Goal: Task Accomplishment & Management: Manage account settings

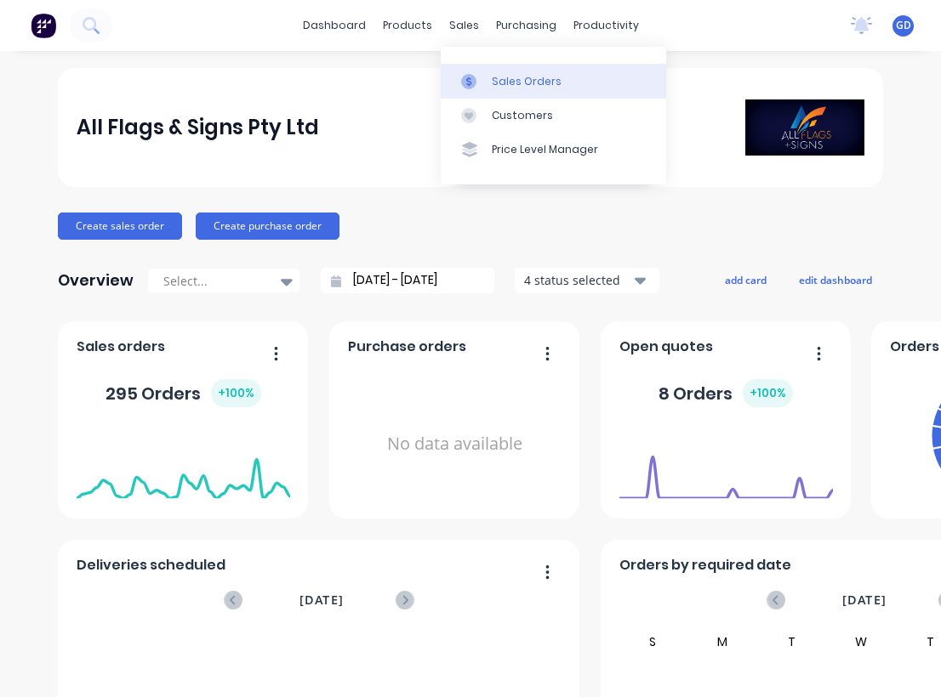
click at [511, 78] on div "Sales Orders" at bounding box center [527, 81] width 70 height 15
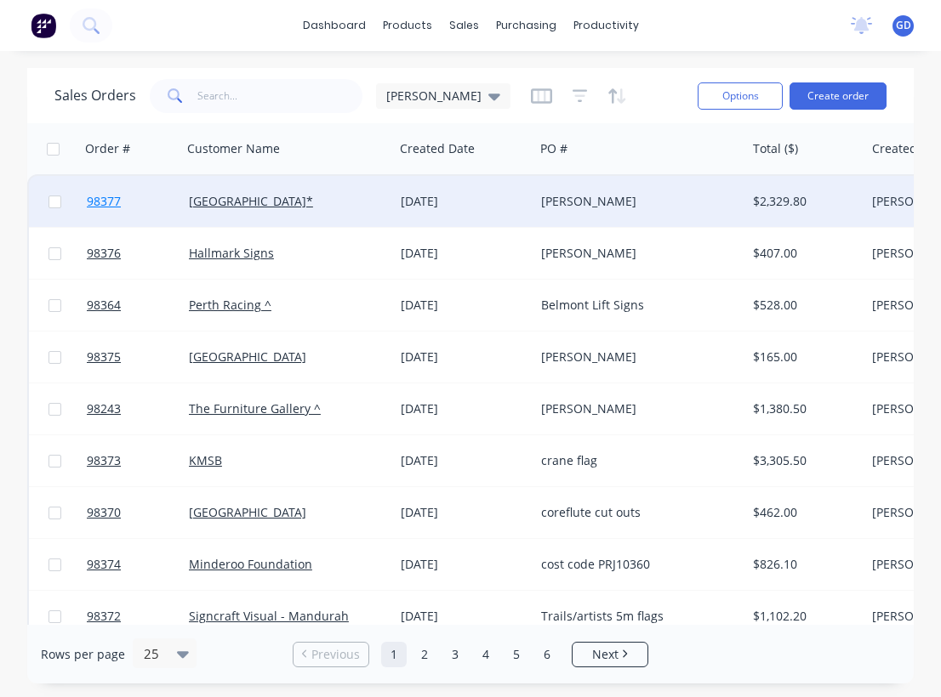
click at [113, 202] on span "98377" at bounding box center [104, 201] width 34 height 17
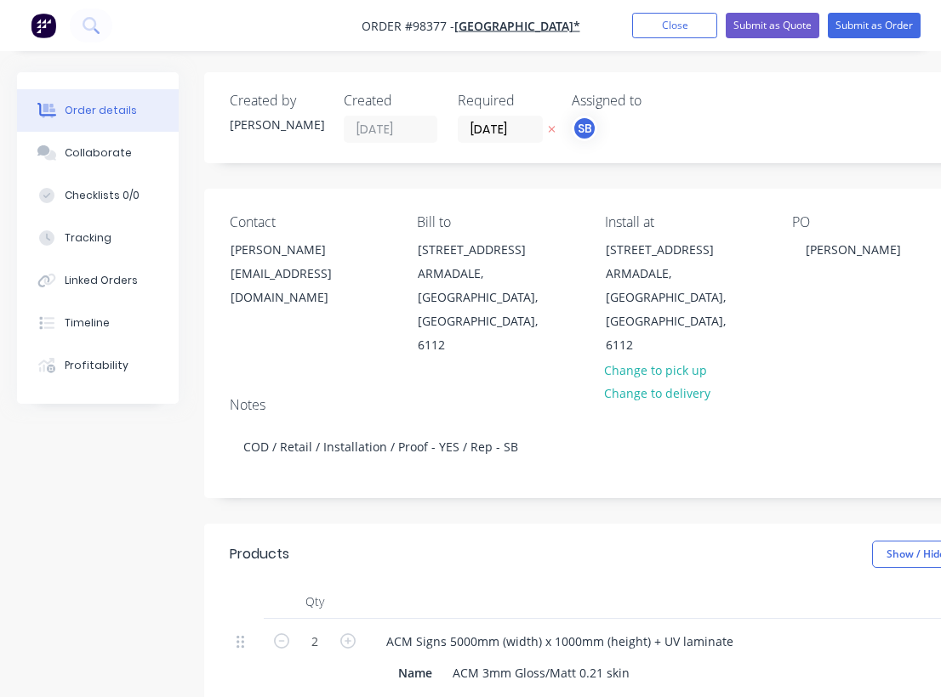
type input "$699.00"
type input "$1,398.00"
type input "$720.00"
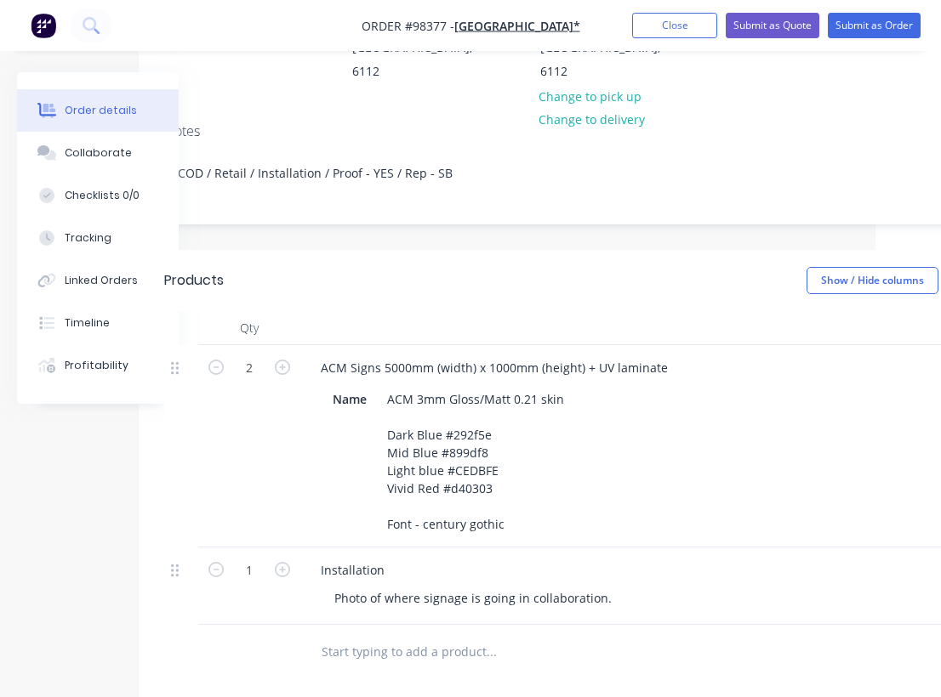
scroll to position [274, 65]
click at [675, 30] on button "Close" at bounding box center [674, 26] width 85 height 26
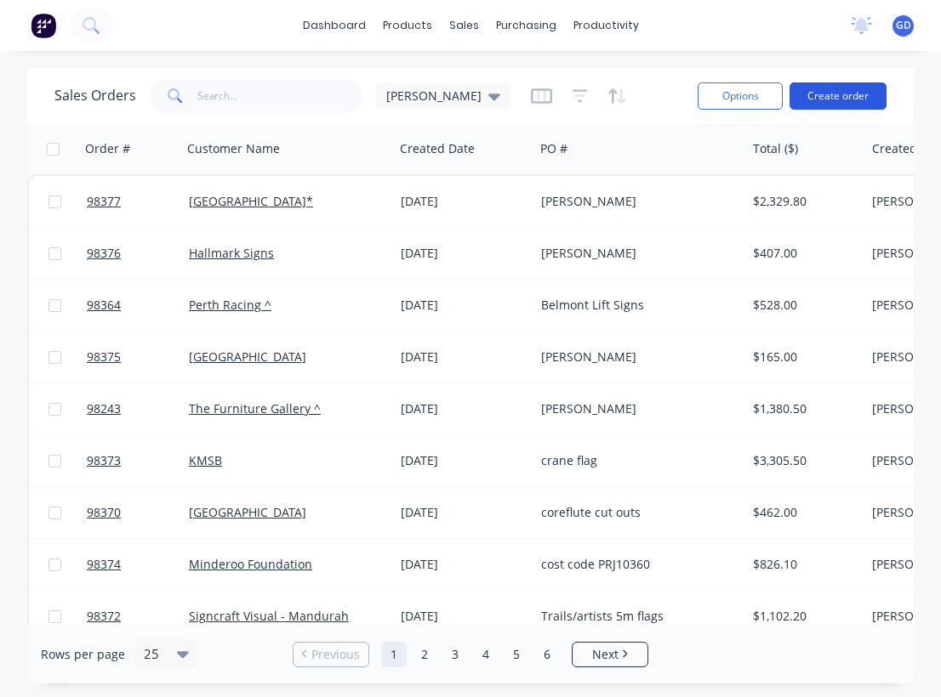
click at [847, 95] on button "Create order" at bounding box center [837, 95] width 97 height 27
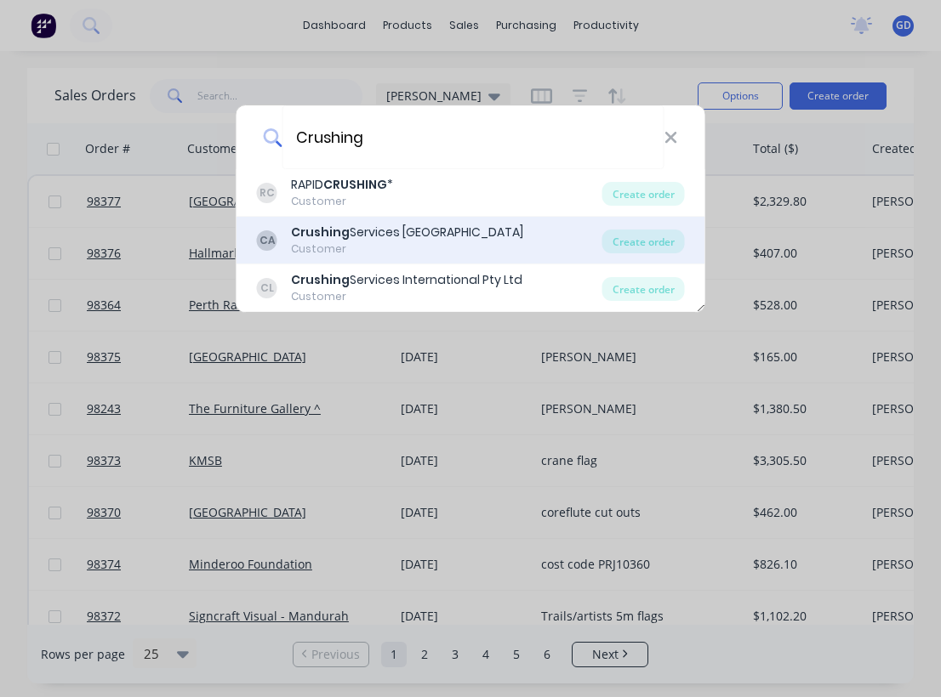
type input "Crushing"
click at [363, 233] on div "Crushing Services Australia" at bounding box center [407, 233] width 232 height 18
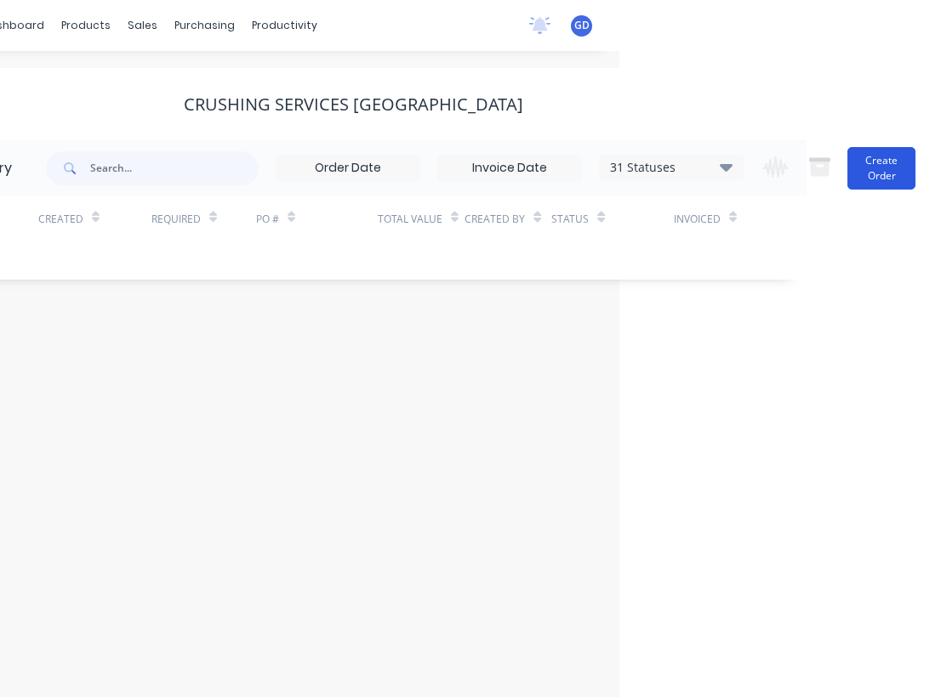
scroll to position [0, 321]
click at [861, 174] on button "Create Order" at bounding box center [881, 168] width 68 height 43
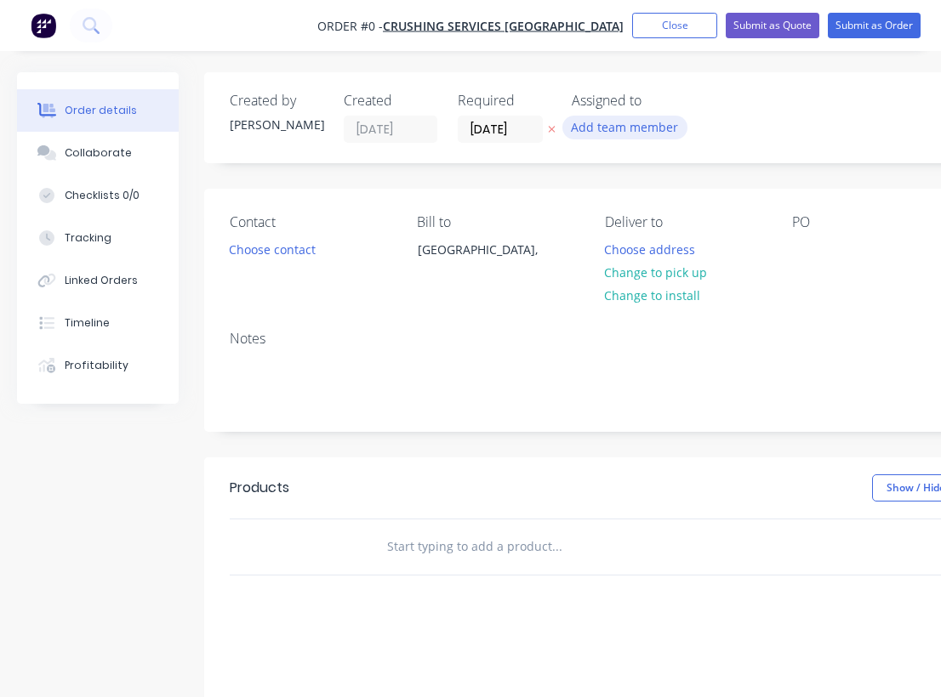
click at [634, 125] on button "Add team member" at bounding box center [624, 127] width 125 height 23
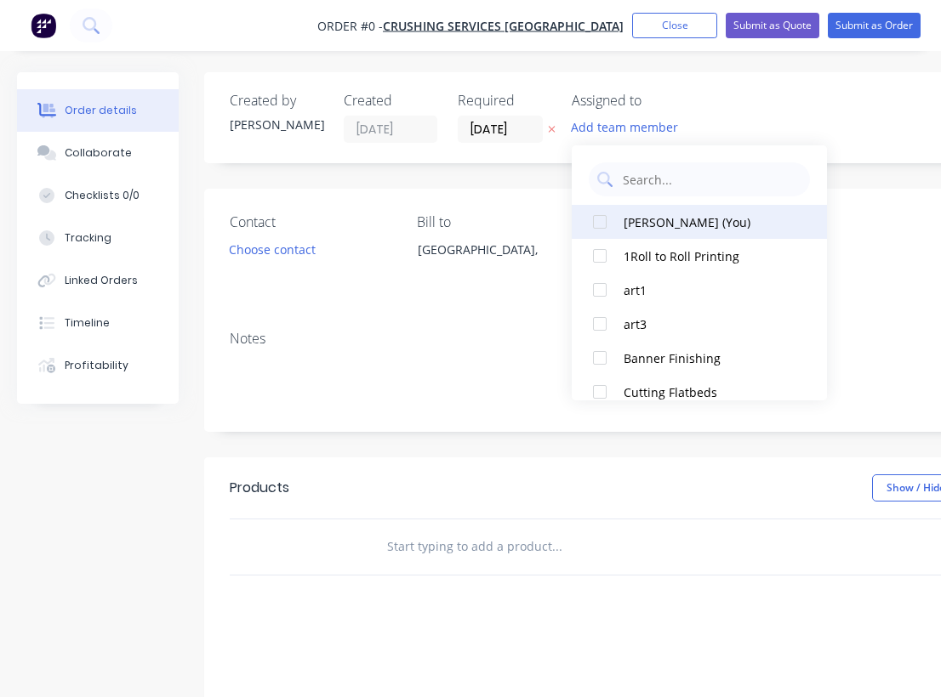
click at [600, 224] on div at bounding box center [600, 222] width 34 height 34
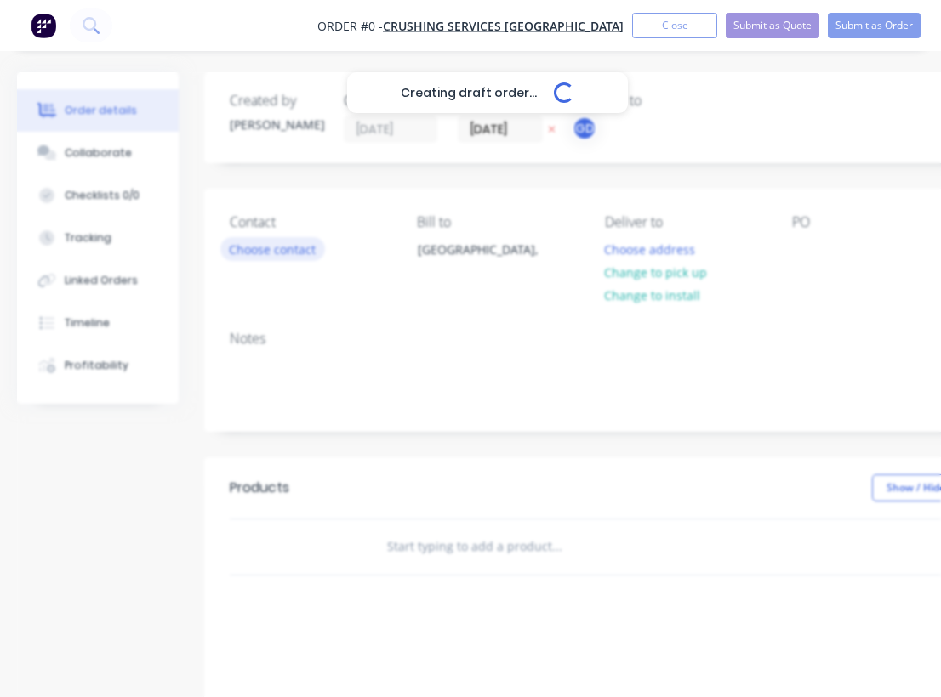
click at [263, 246] on div "Creating draft order... Loading... Order details Collaborate Checklists 0/0 Tra…" at bounding box center [591, 540] width 1182 height 937
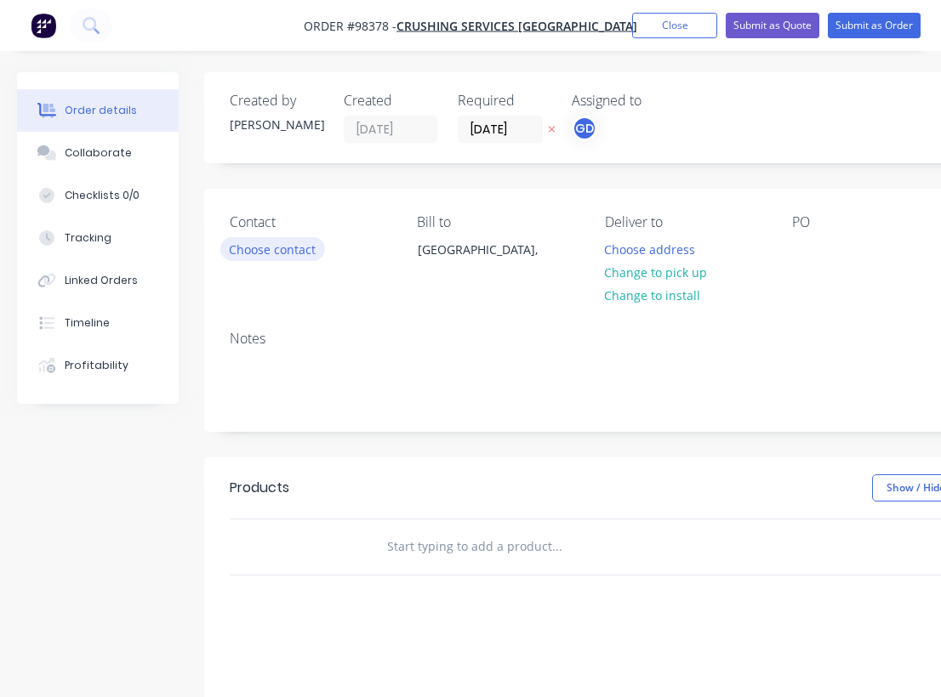
click at [263, 246] on button "Choose contact" at bounding box center [272, 248] width 105 height 23
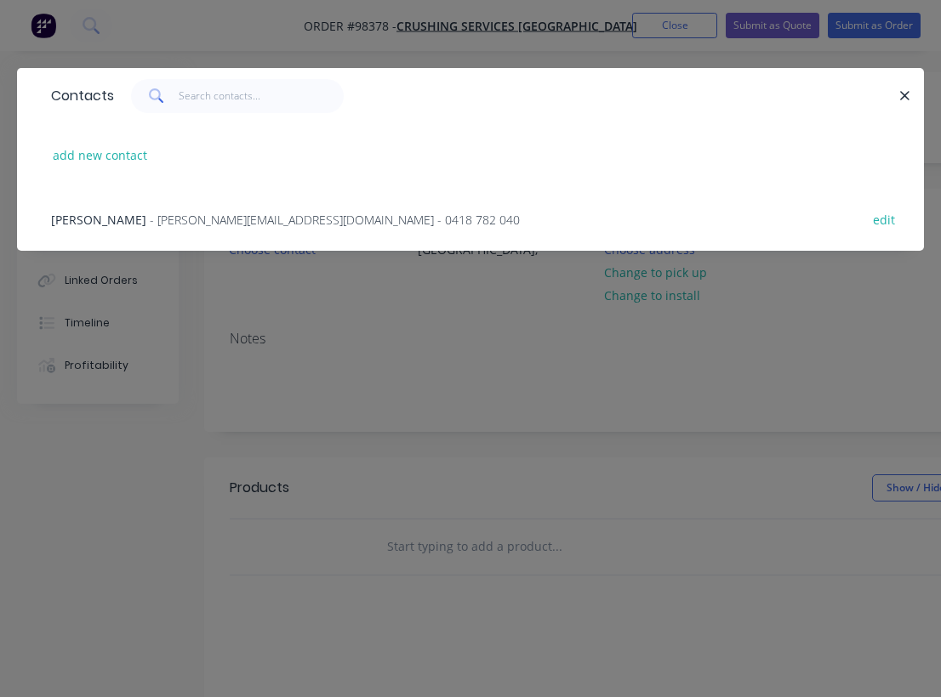
click at [135, 220] on div "Rebecca Turley - Rebecca@crushingservicesaustralia.com - 0418 782 040" at bounding box center [285, 220] width 469 height 18
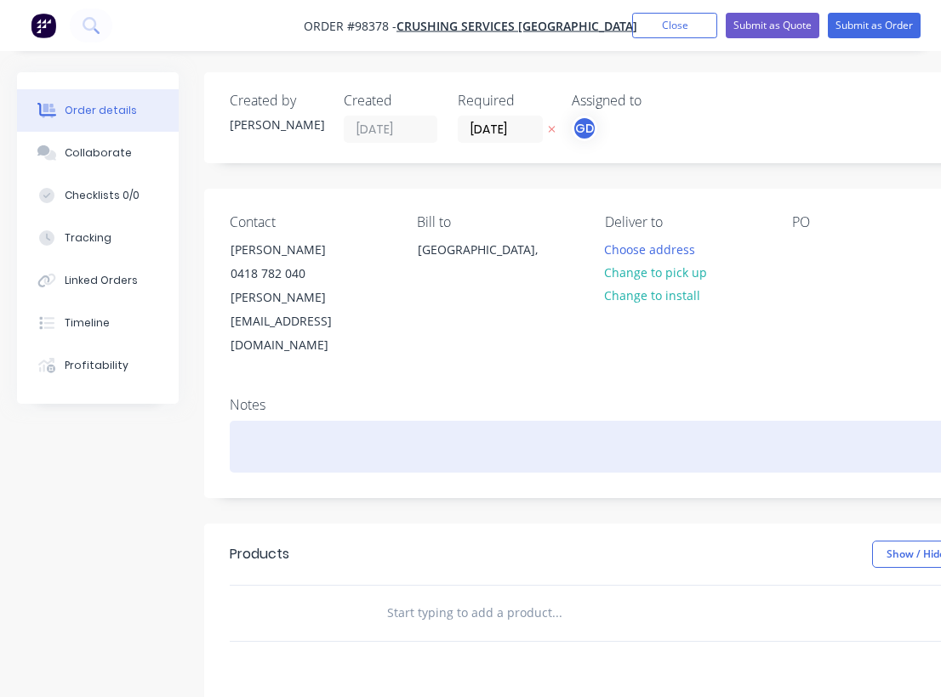
click at [243, 421] on div at bounding box center [685, 447] width 910 height 52
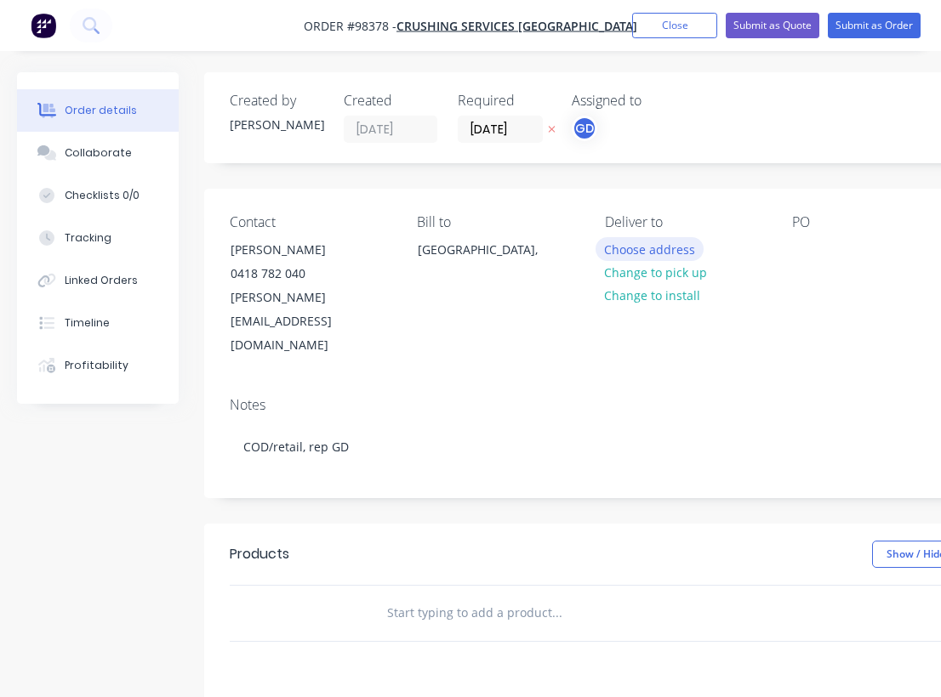
click at [649, 256] on button "Choose address" at bounding box center [649, 248] width 109 height 23
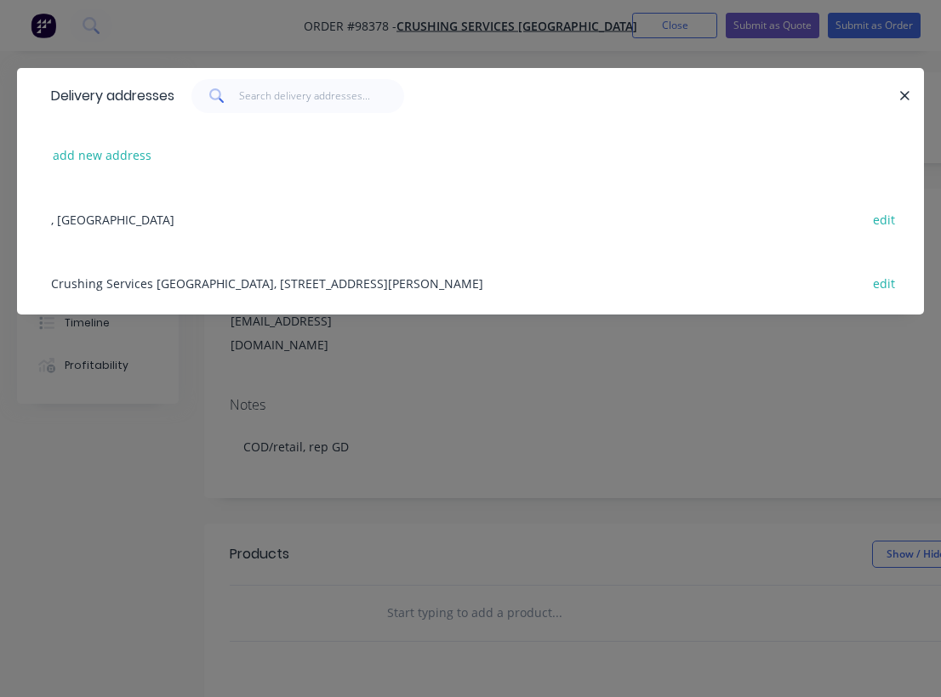
click at [139, 285] on div "Crushing Services Australia, 88 Allen Road, Forrestdale,, Western Australia, Au…" at bounding box center [470, 283] width 855 height 64
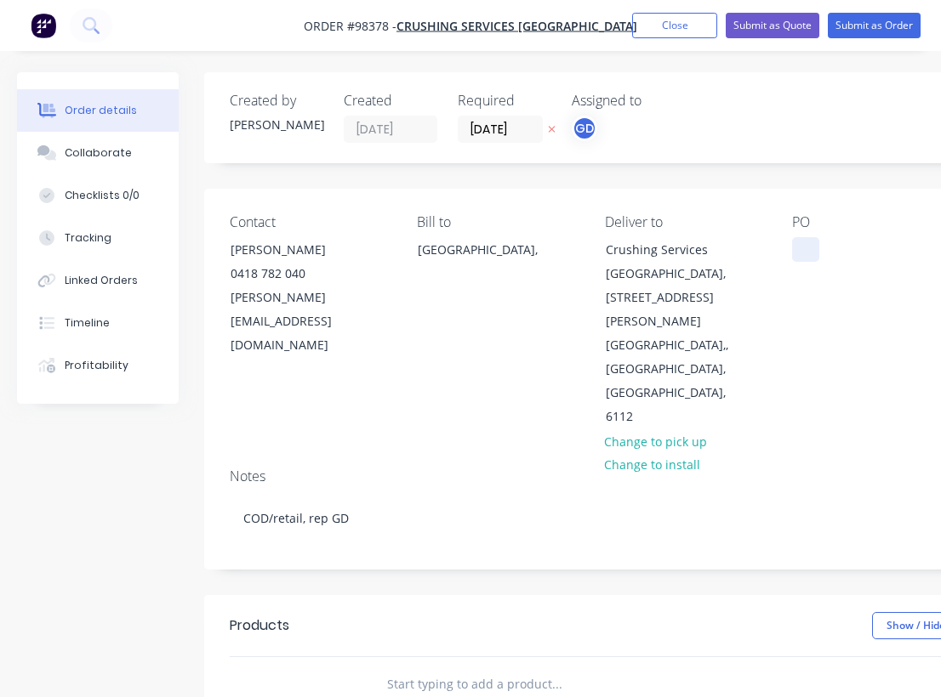
click at [798, 242] on div at bounding box center [805, 249] width 27 height 25
click at [861, 306] on div "PO Rebecca Turley" at bounding box center [872, 321] width 160 height 215
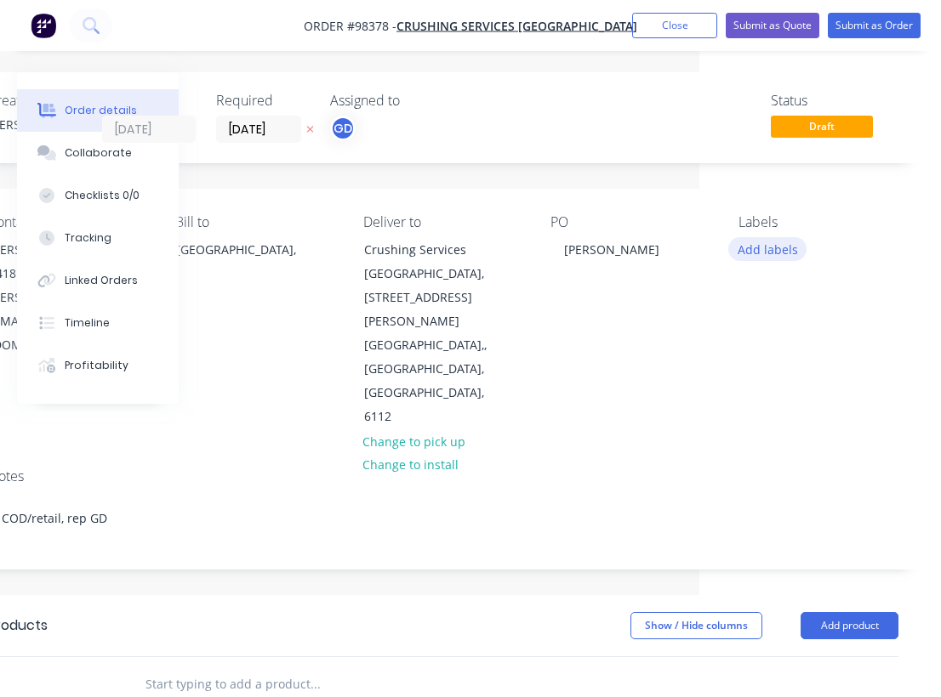
scroll to position [0, 242]
click at [783, 255] on button "Add labels" at bounding box center [767, 248] width 78 height 23
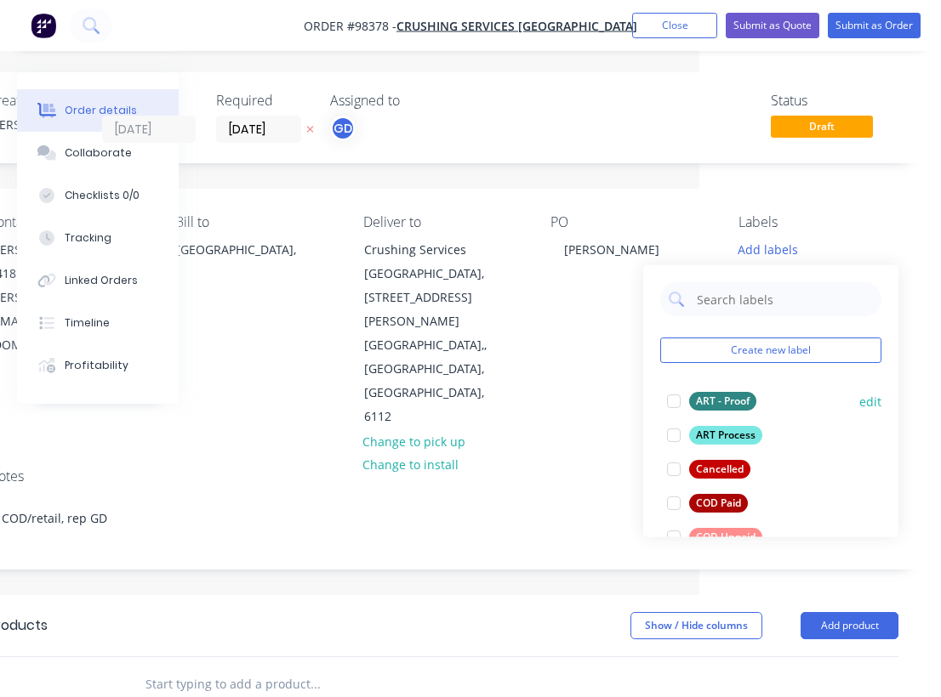
click at [730, 401] on div "ART - Proof" at bounding box center [722, 401] width 67 height 19
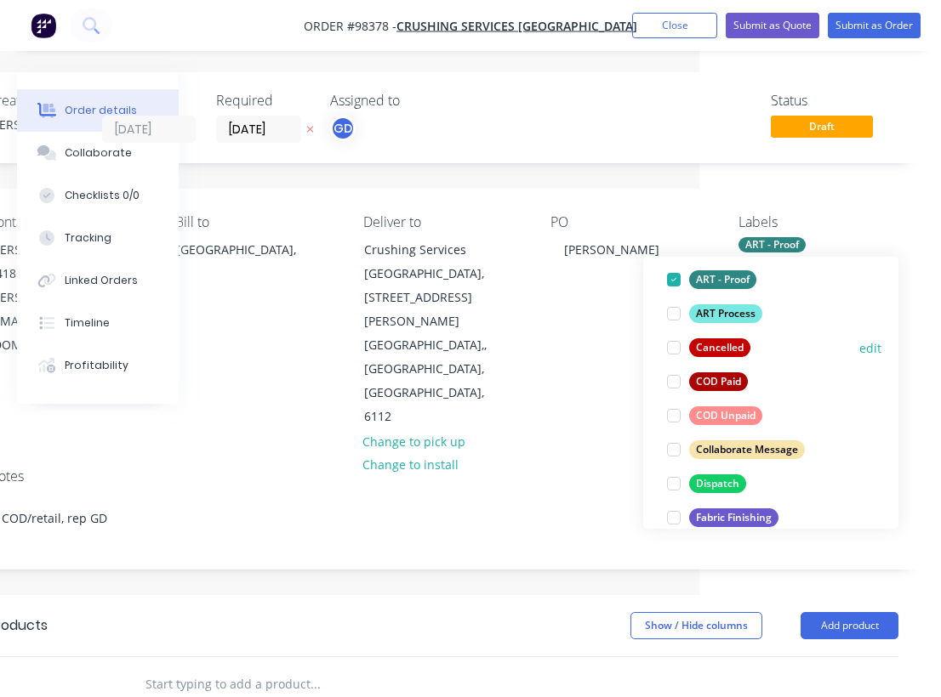
scroll to position [114, 0]
click at [737, 417] on div "COD Unpaid" at bounding box center [725, 415] width 73 height 19
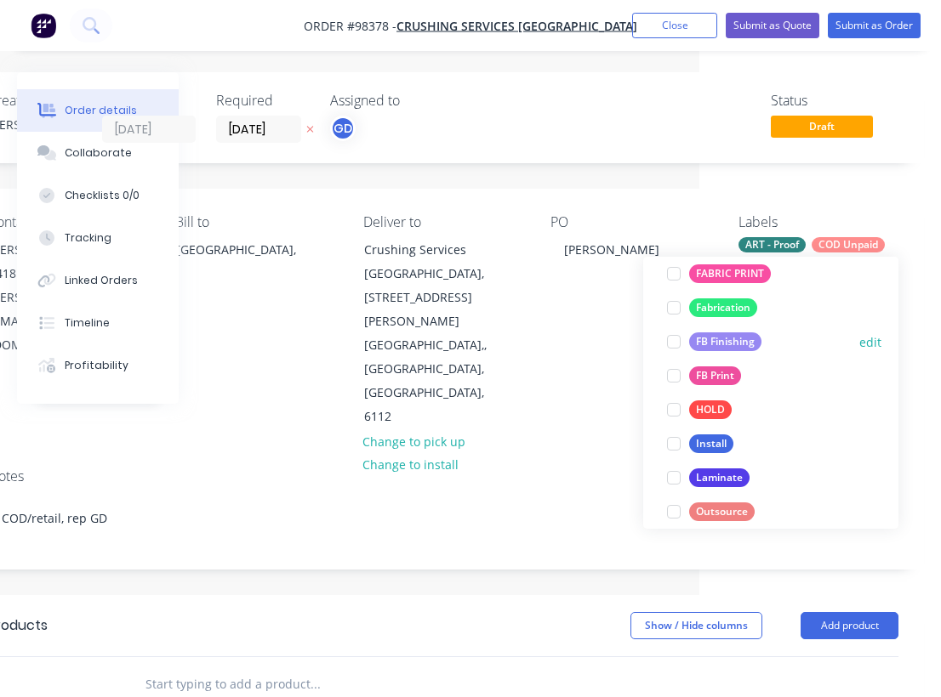
scroll to position [392, 0]
click at [729, 480] on div "Laminate" at bounding box center [719, 477] width 60 height 19
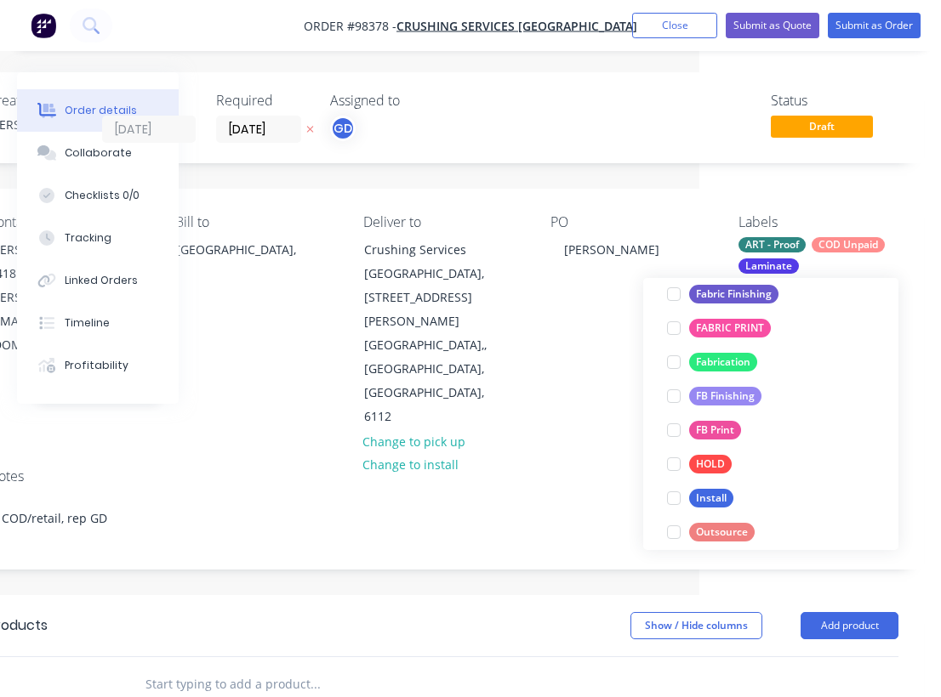
scroll to position [418, 0]
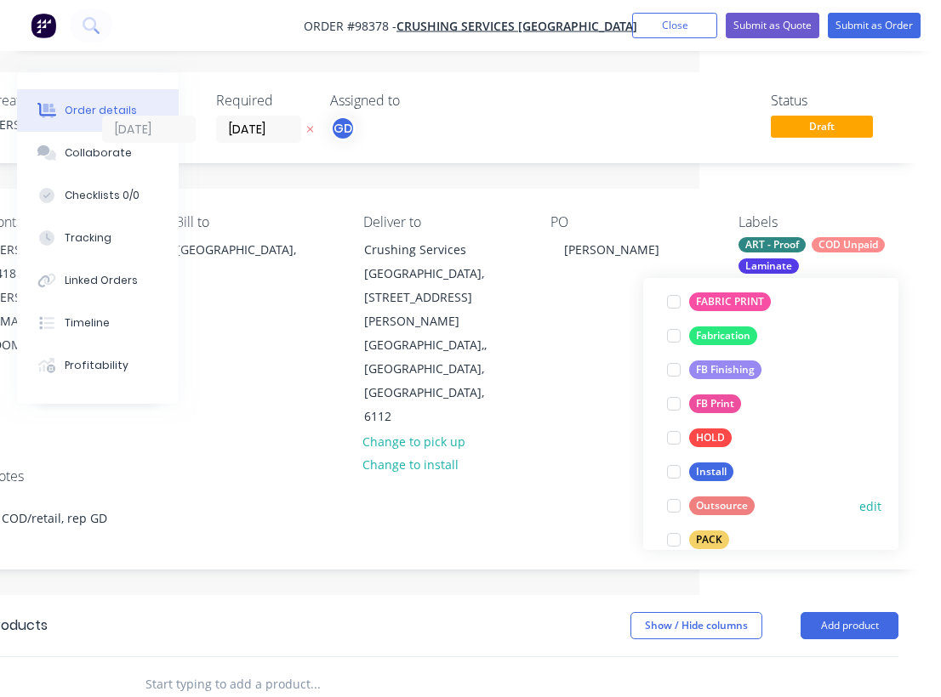
click at [728, 501] on div "Outsource" at bounding box center [721, 506] width 65 height 19
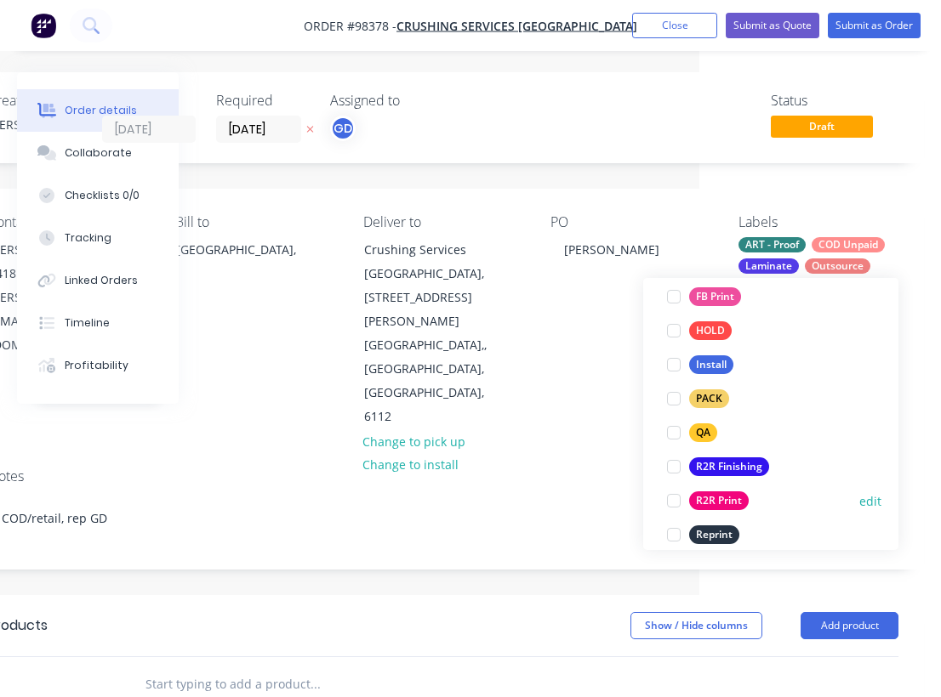
click at [728, 501] on div "R2R Print" at bounding box center [719, 501] width 60 height 19
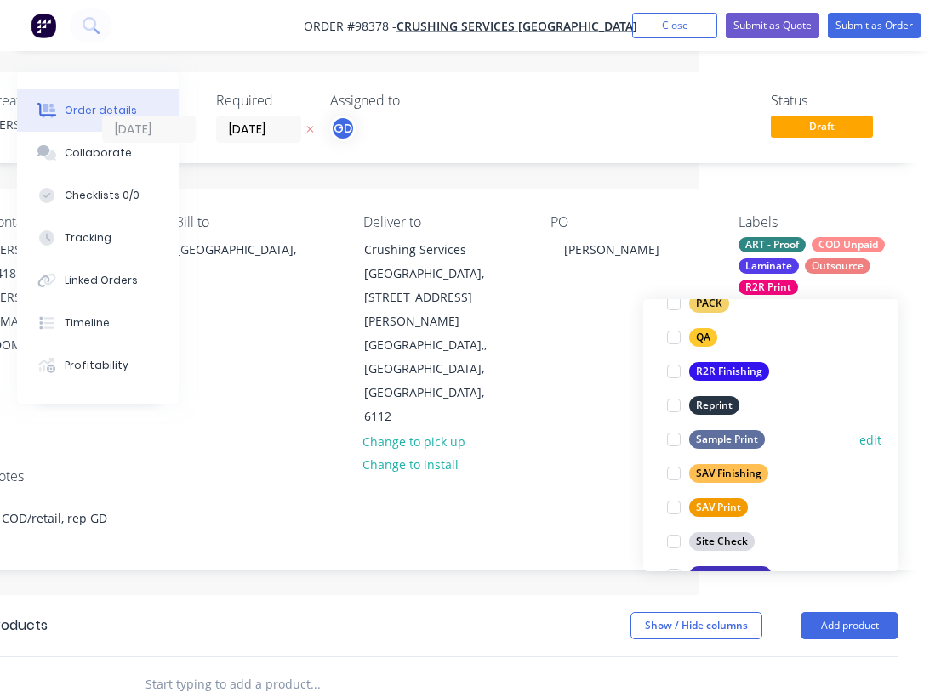
scroll to position [713, 0]
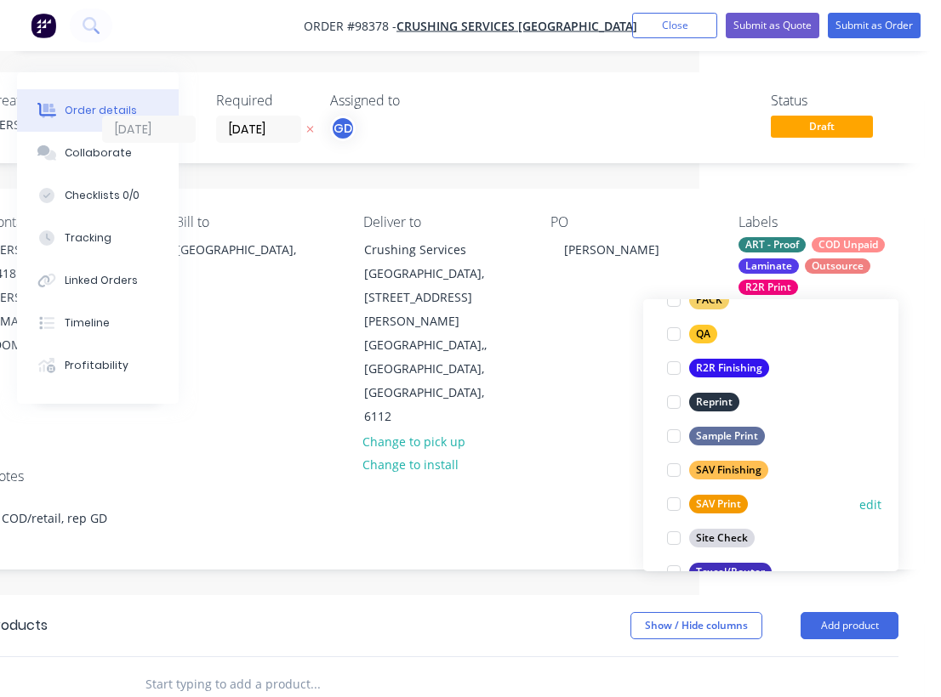
click at [727, 506] on div "SAV Print" at bounding box center [718, 504] width 59 height 19
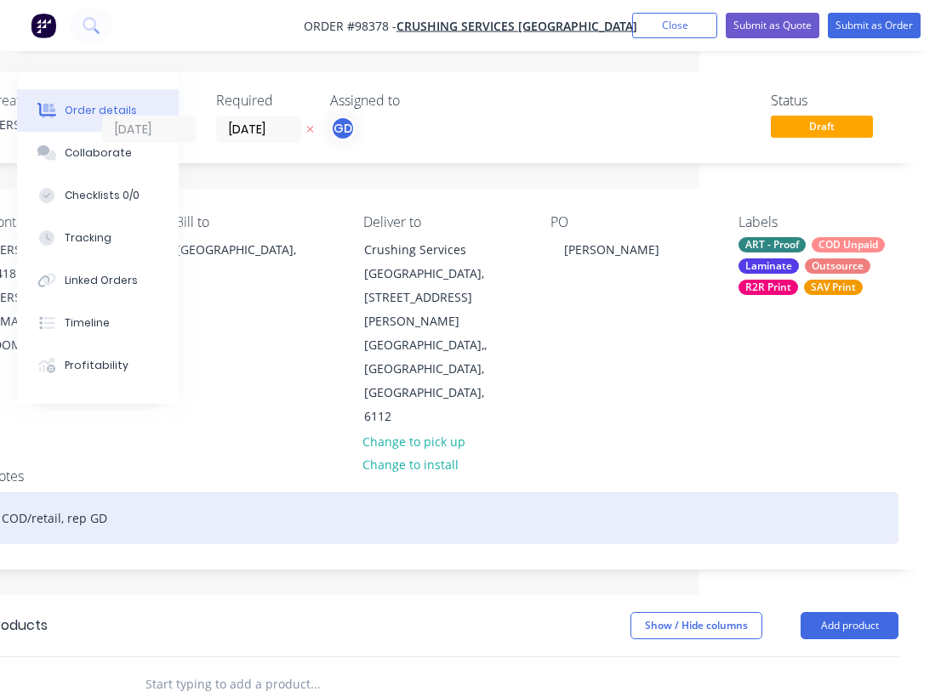
click at [571, 492] on div "COD/retail, rep GD" at bounding box center [443, 518] width 910 height 52
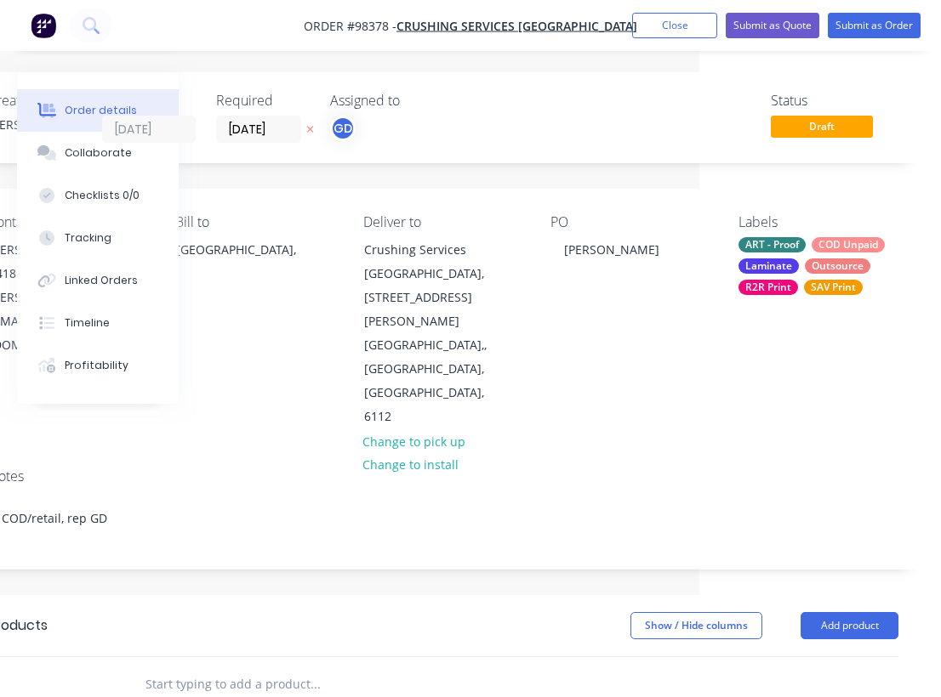
click at [219, 668] on input "text" at bounding box center [315, 685] width 340 height 34
paste input "Rapid White board 1200x900 with DPF8000 SAV applied and whiteboard laminate."
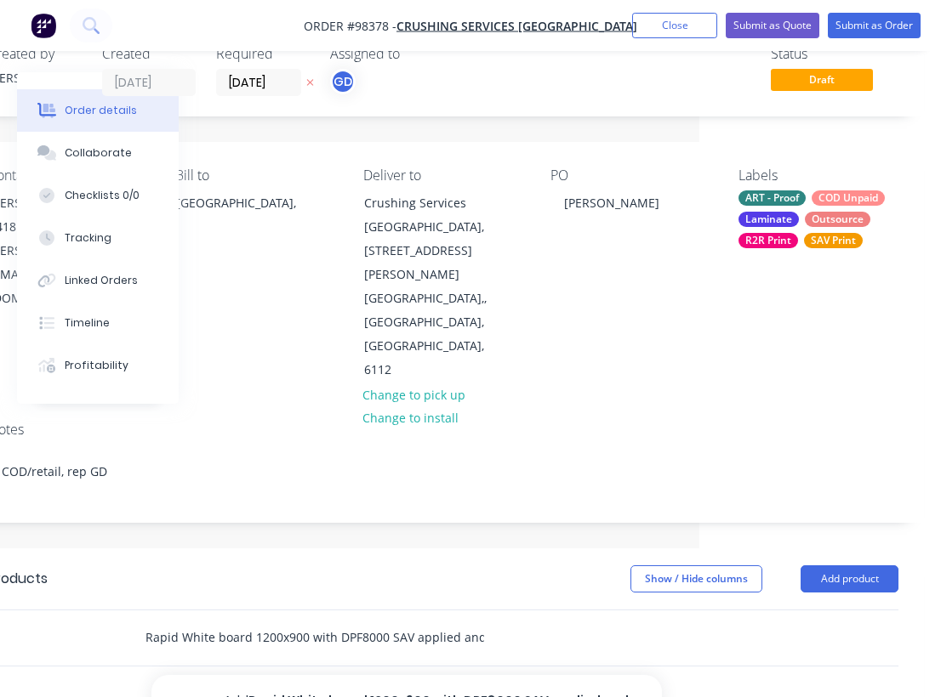
scroll to position [60, 242]
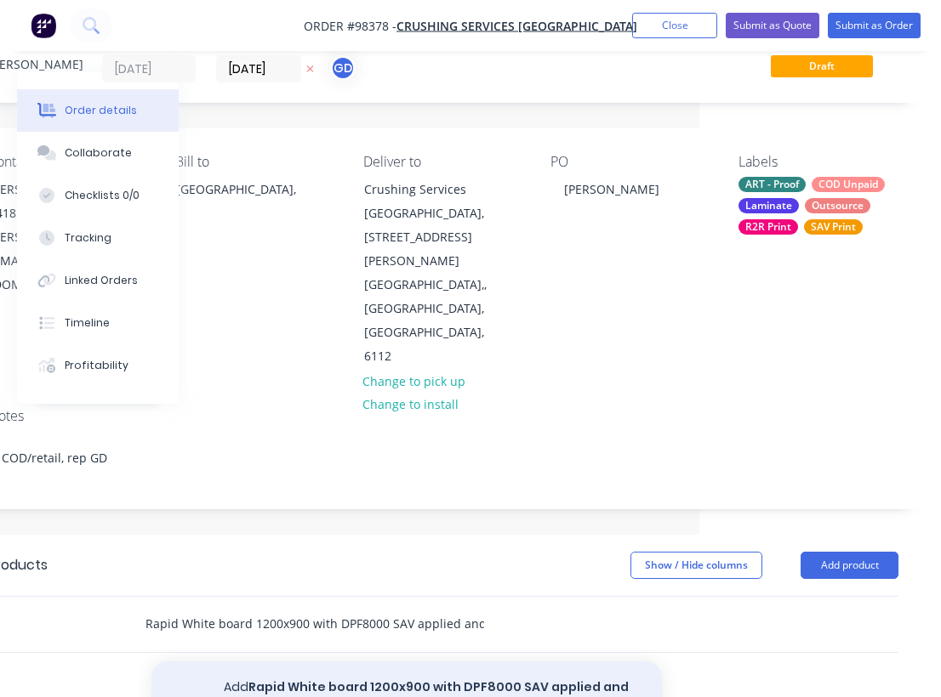
type input "Rapid White board 1200x900 with DPF8000 SAV applied and whiteboard laminate."
click at [340, 662] on button "Add Rapid White board 1200x900 with DPF8000 SAV applied and whiteboard laminate…" at bounding box center [406, 697] width 510 height 70
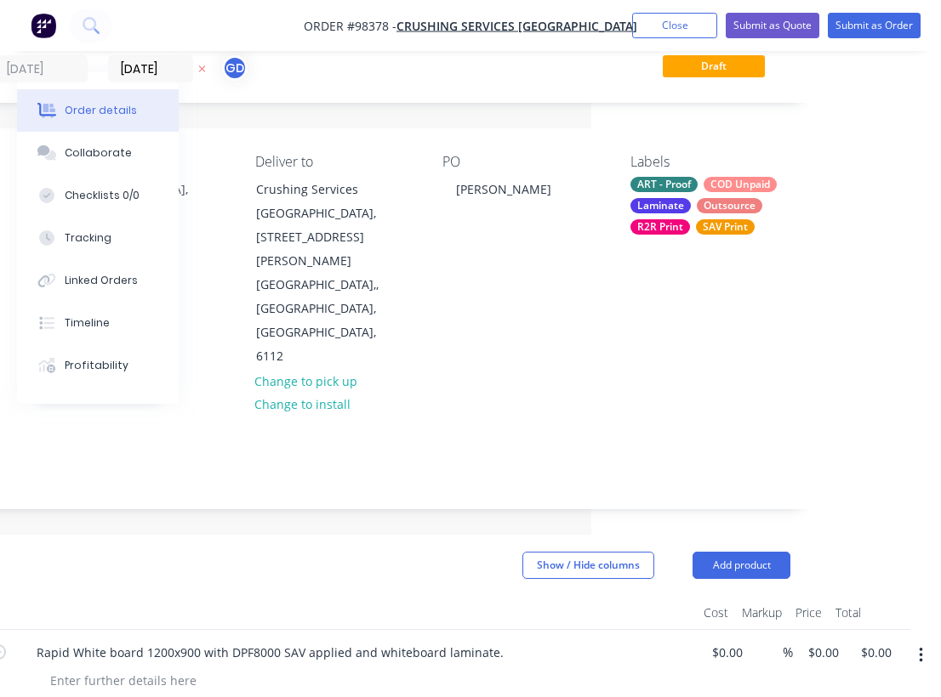
scroll to position [60, 350]
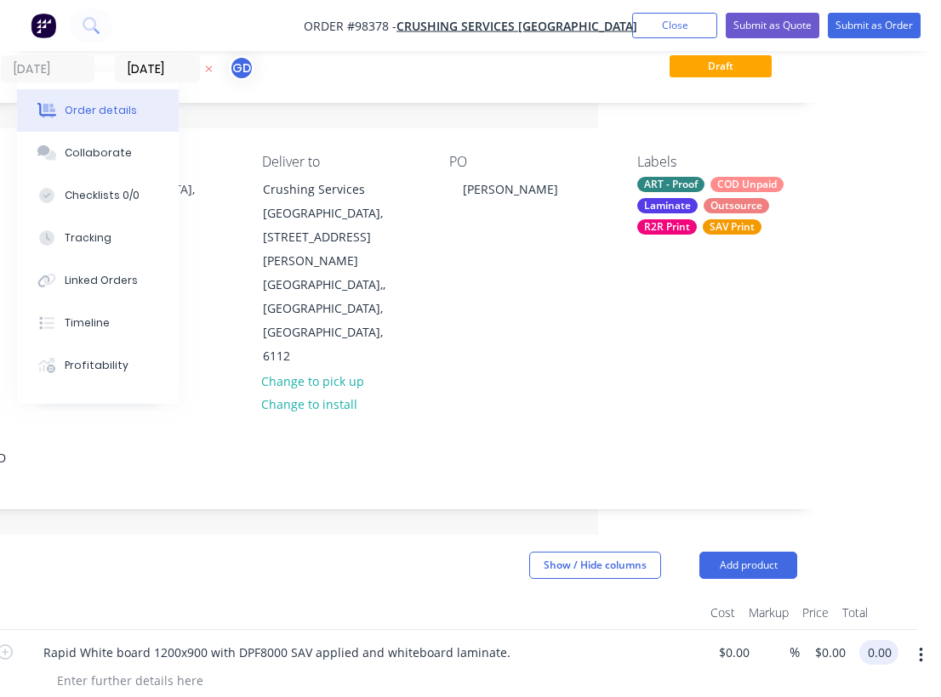
click at [889, 640] on input "0.00" at bounding box center [882, 652] width 32 height 25
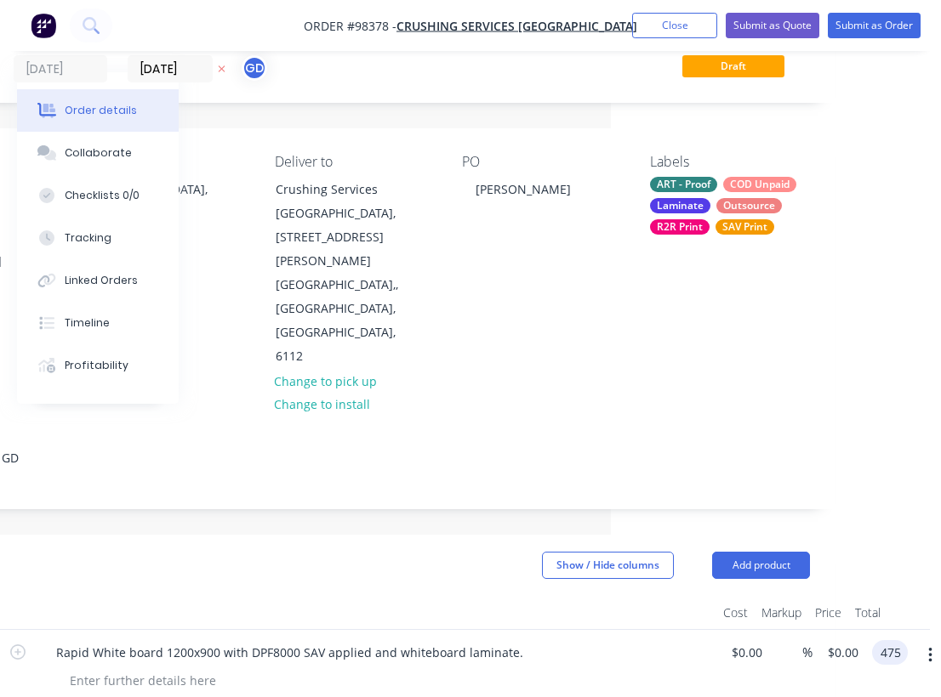
type input "475"
type input "$475.00"
click at [355, 535] on header "Products Show / Hide columns Add product" at bounding box center [354, 565] width 961 height 61
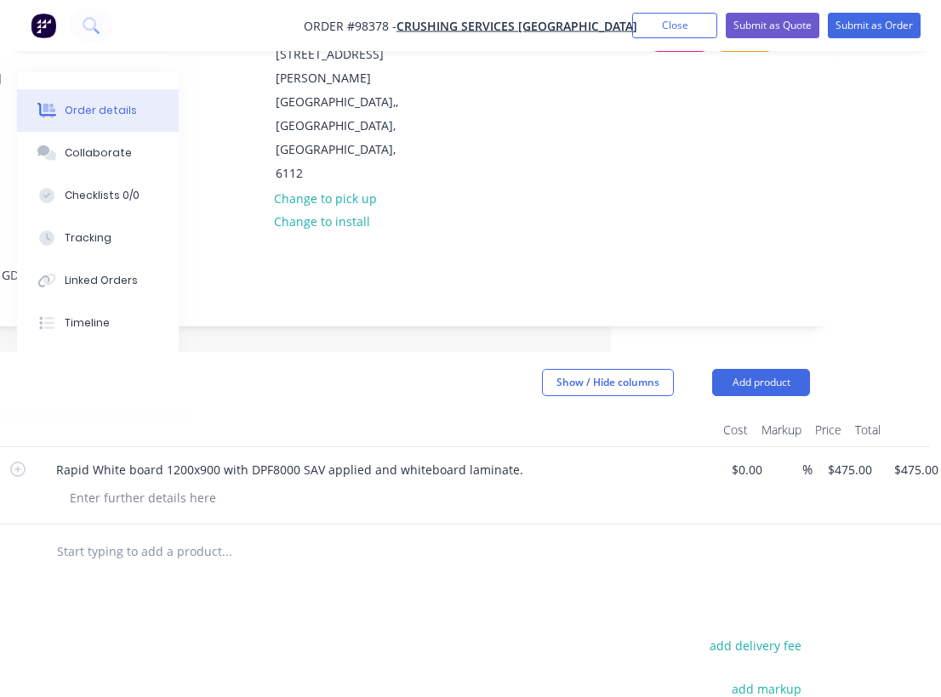
scroll to position [263, 330]
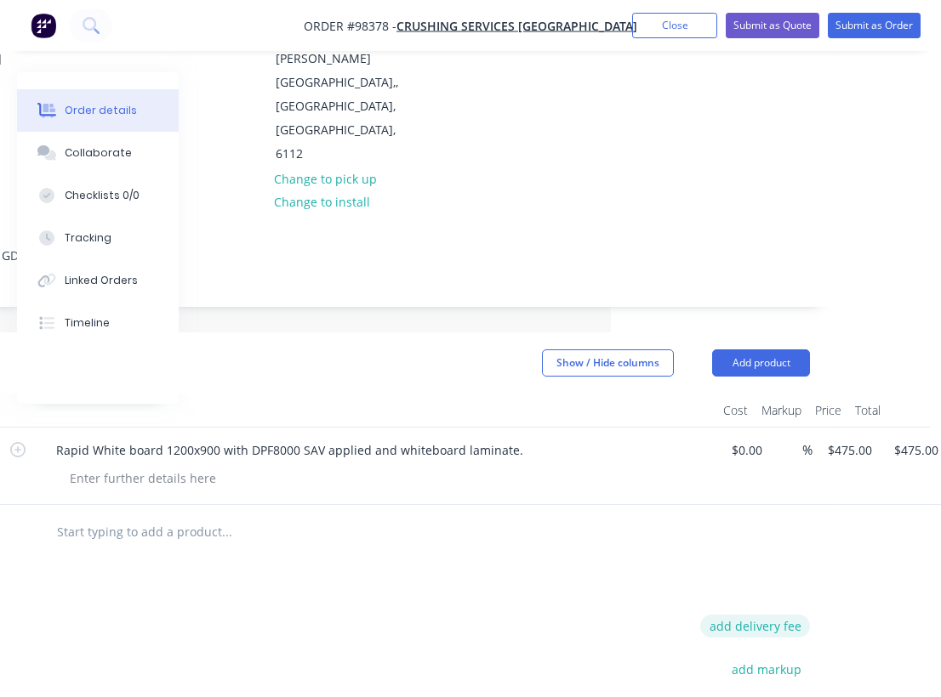
click at [793, 615] on button "add delivery fee" at bounding box center [755, 626] width 110 height 23
type input "55"
click at [514, 486] on div "Products Show / Hide columns Add product Qty Cost Markup Price Total 1 Rapid Wh…" at bounding box center [354, 648] width 961 height 632
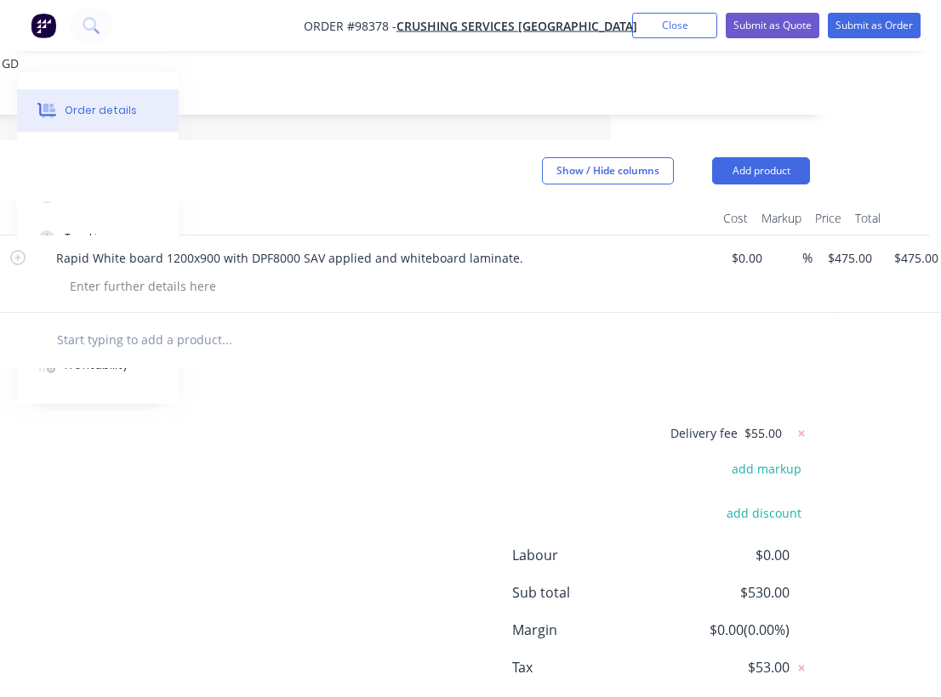
scroll to position [0, 330]
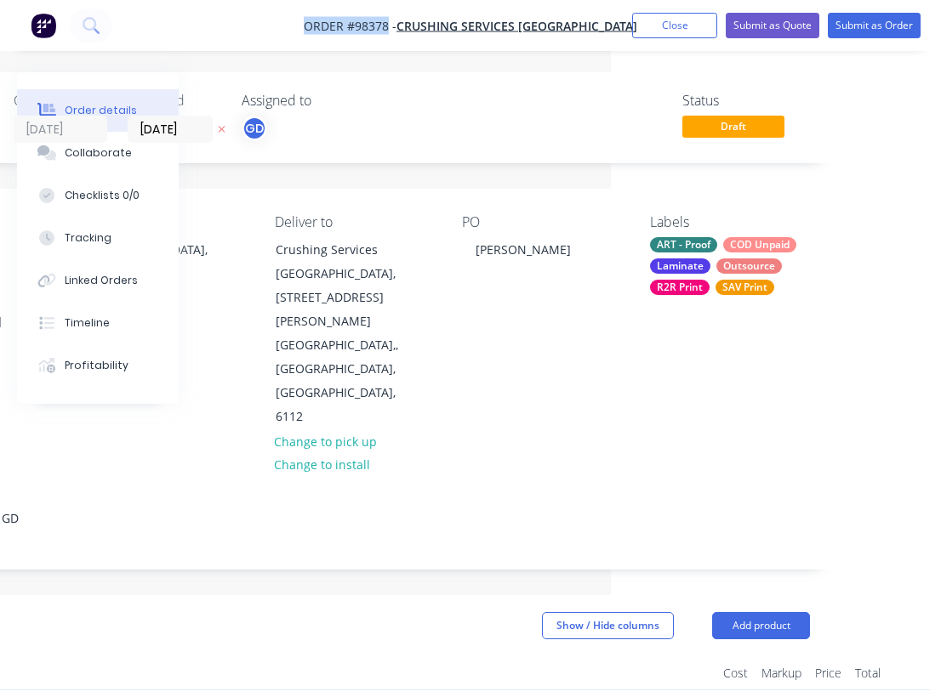
drag, startPoint x: 322, startPoint y: 13, endPoint x: 416, endPoint y: 25, distance: 94.3
click at [416, 25] on nav "Order #98378 - Crushing Services Australia Add product Close Submit as Quote Su…" at bounding box center [470, 25] width 941 height 51
copy span "Order #98378"
click at [673, 27] on button "Close" at bounding box center [674, 26] width 85 height 26
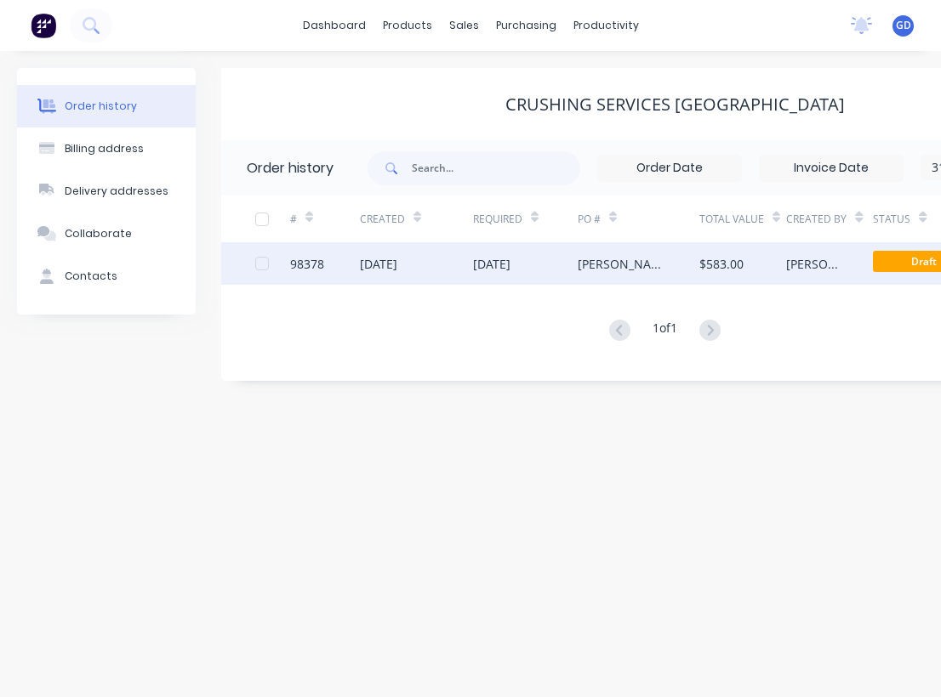
click at [304, 257] on div "98378" at bounding box center [307, 264] width 34 height 18
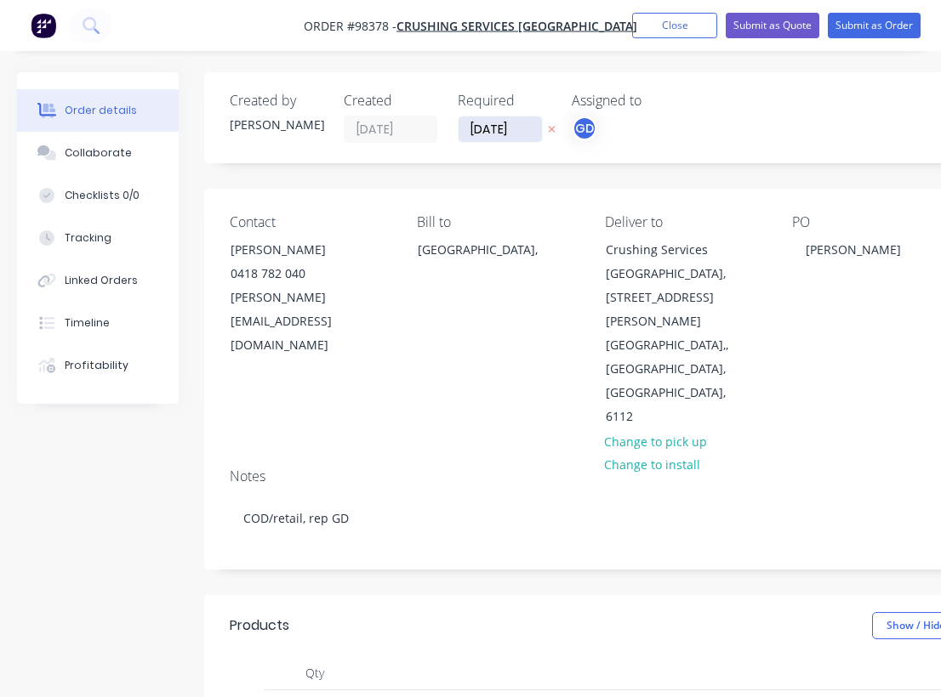
click at [497, 130] on input "27/08/25" at bounding box center [499, 130] width 83 height 26
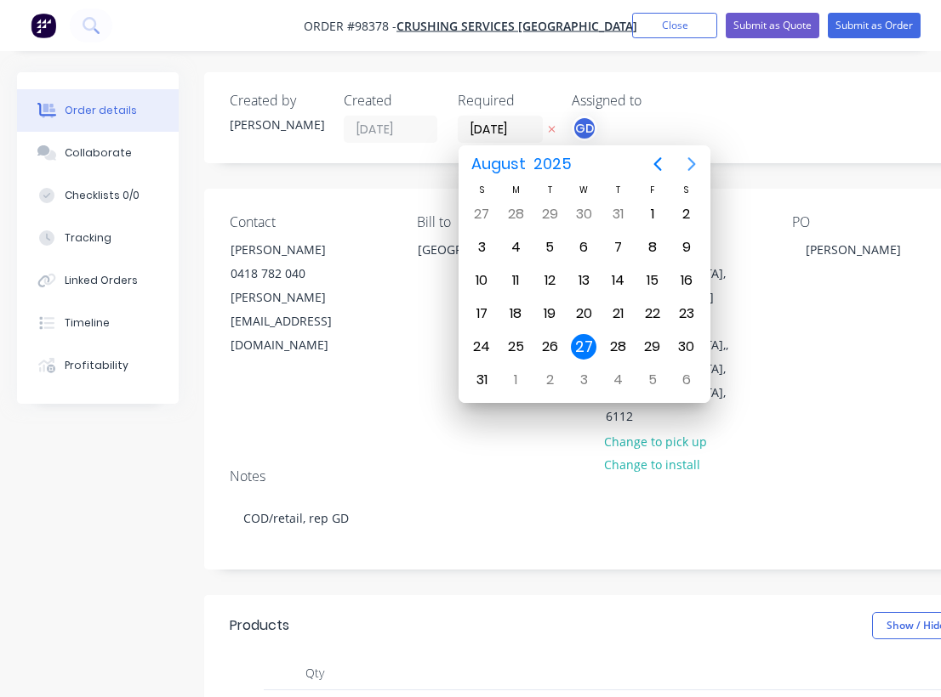
click at [687, 167] on icon "Next page" at bounding box center [691, 164] width 20 height 20
click at [550, 207] on div "2" at bounding box center [550, 215] width 26 height 26
type input "02/09/25"
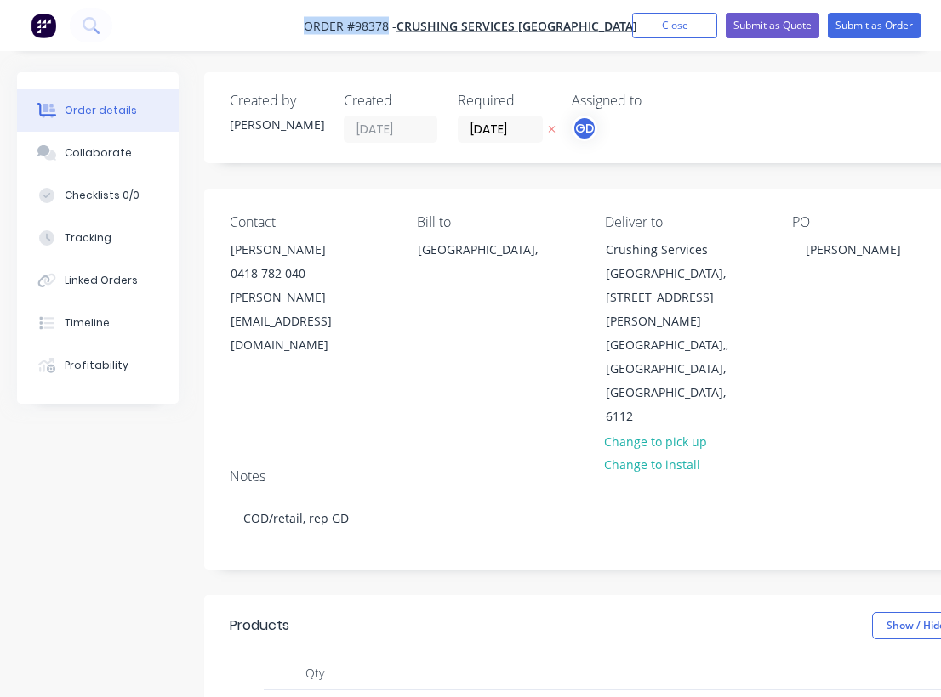
drag, startPoint x: 321, startPoint y: 24, endPoint x: 413, endPoint y: 25, distance: 91.8
click at [413, 25] on nav "Order #98378 - Crushing Services Australia Add product Close Submit as Quote Su…" at bounding box center [470, 25] width 941 height 51
copy span "Order #98378"
click at [663, 17] on button "Close" at bounding box center [674, 26] width 85 height 26
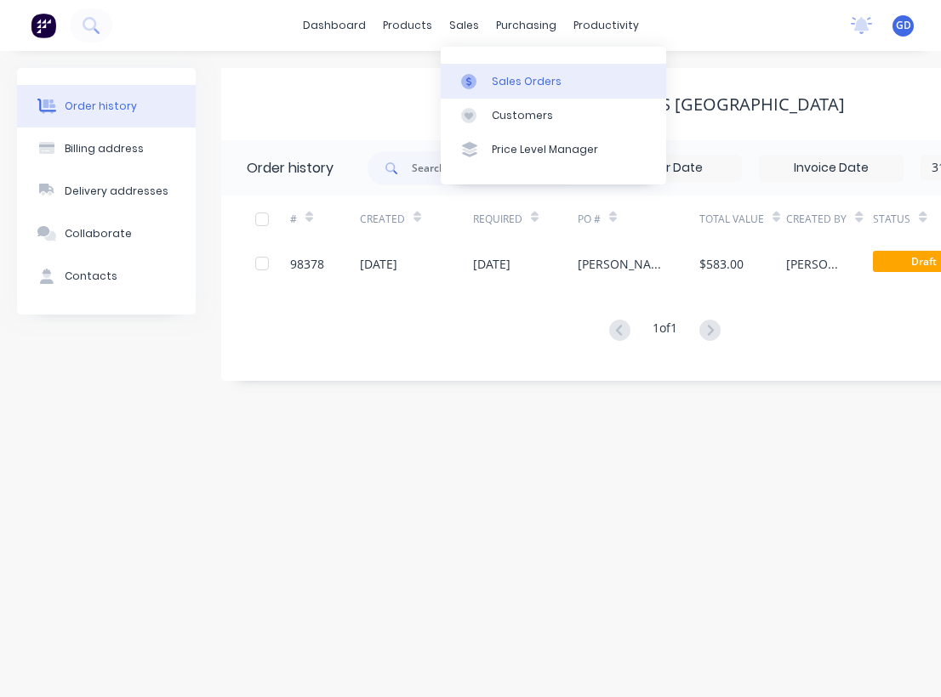
click at [519, 77] on div "Sales Orders" at bounding box center [527, 81] width 70 height 15
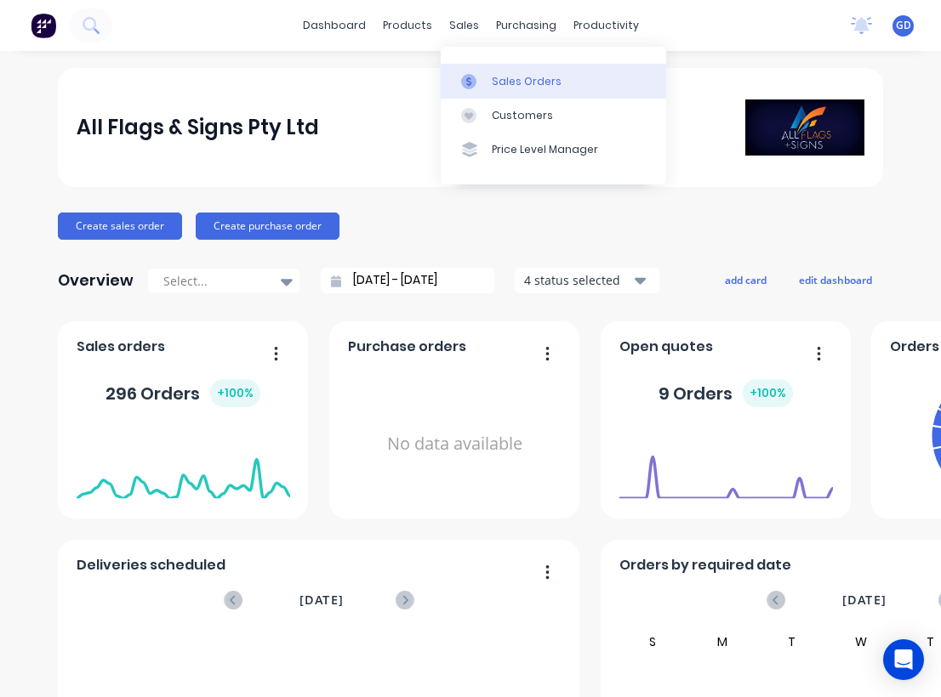
click at [510, 74] on div "Sales Orders" at bounding box center [527, 81] width 70 height 15
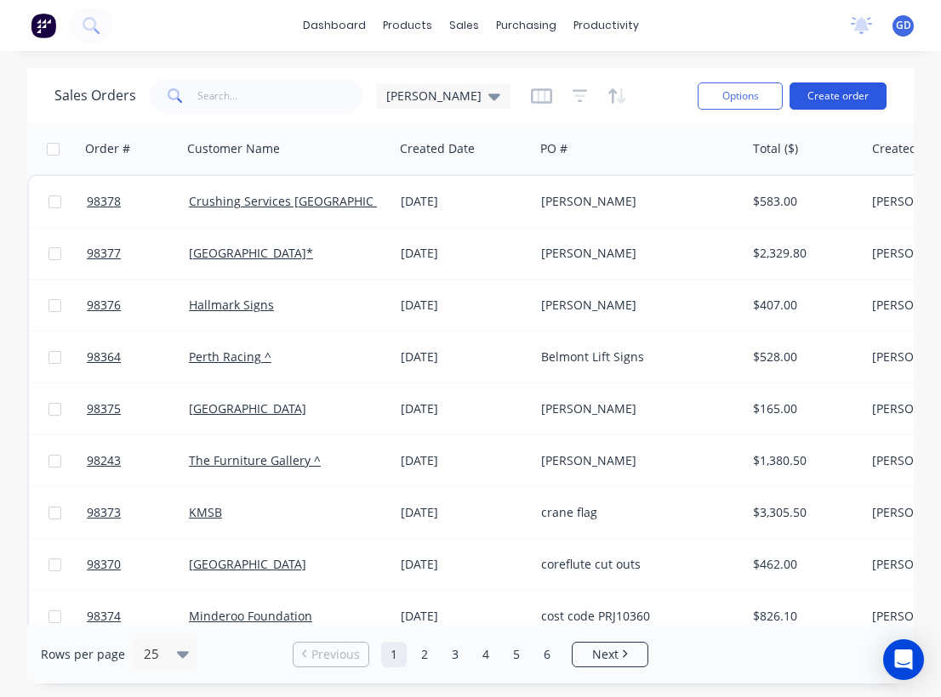
click at [849, 94] on button "Create order" at bounding box center [837, 95] width 97 height 27
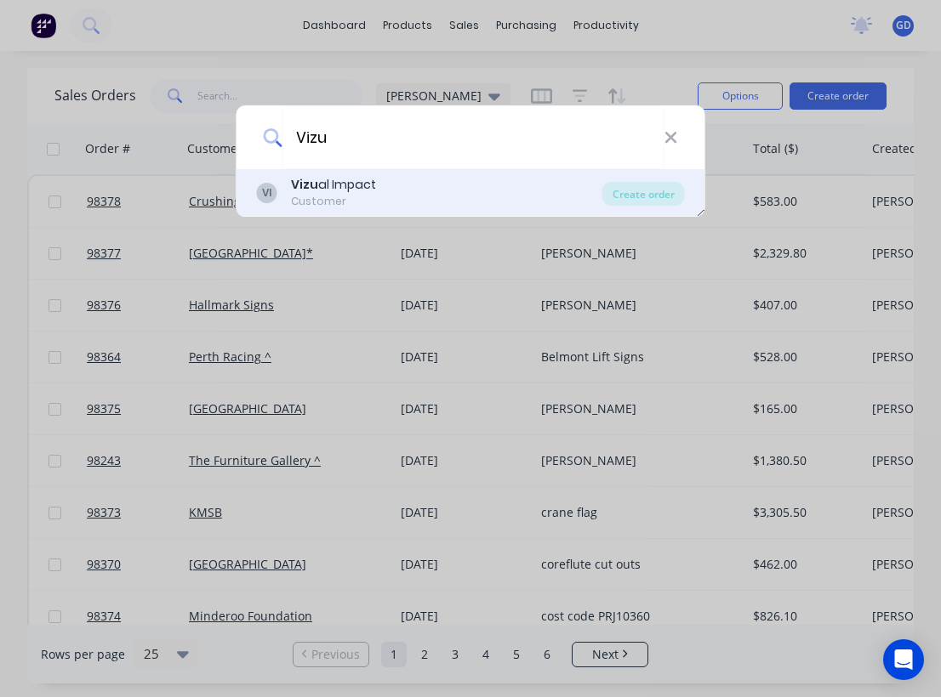
type input "Vizu"
click at [332, 189] on div "Vizu al Impact" at bounding box center [333, 185] width 85 height 18
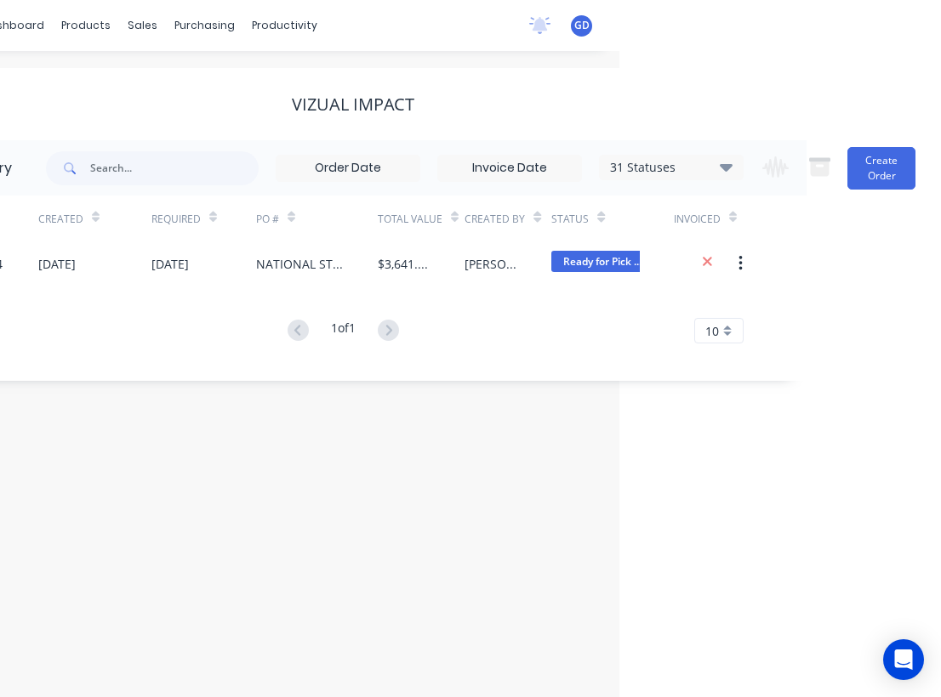
scroll to position [0, 321]
click at [855, 170] on button "Create Order" at bounding box center [881, 168] width 68 height 43
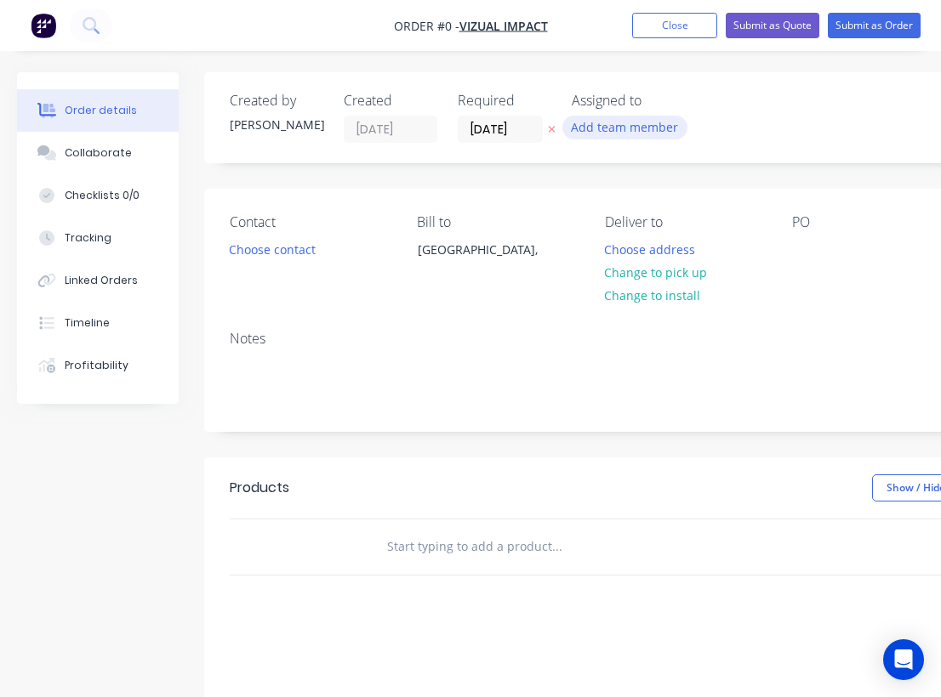
click at [594, 118] on button "Add team member" at bounding box center [624, 127] width 125 height 23
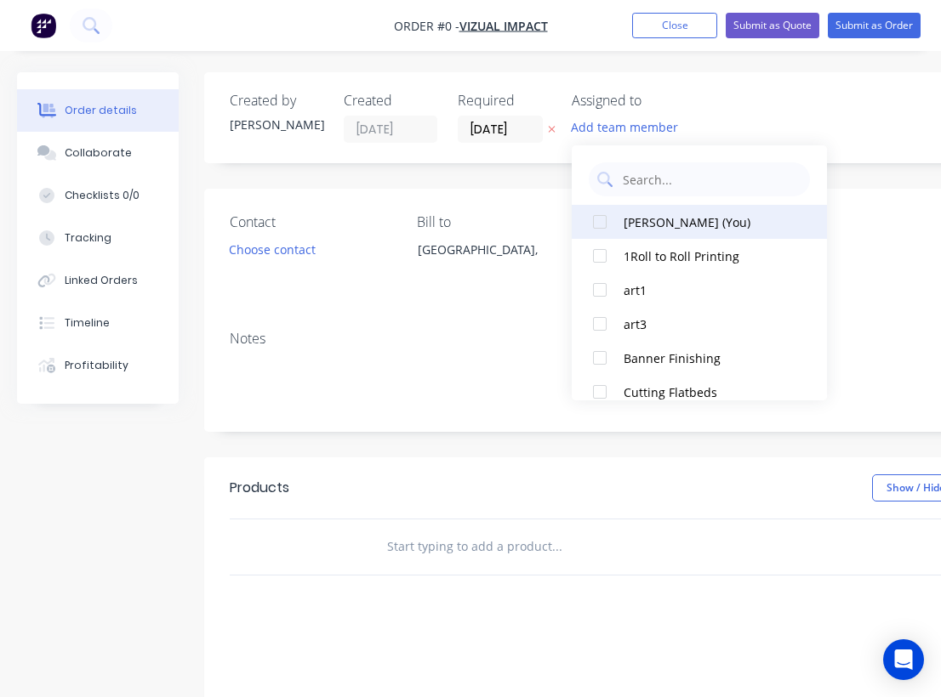
click at [604, 221] on div at bounding box center [600, 222] width 34 height 34
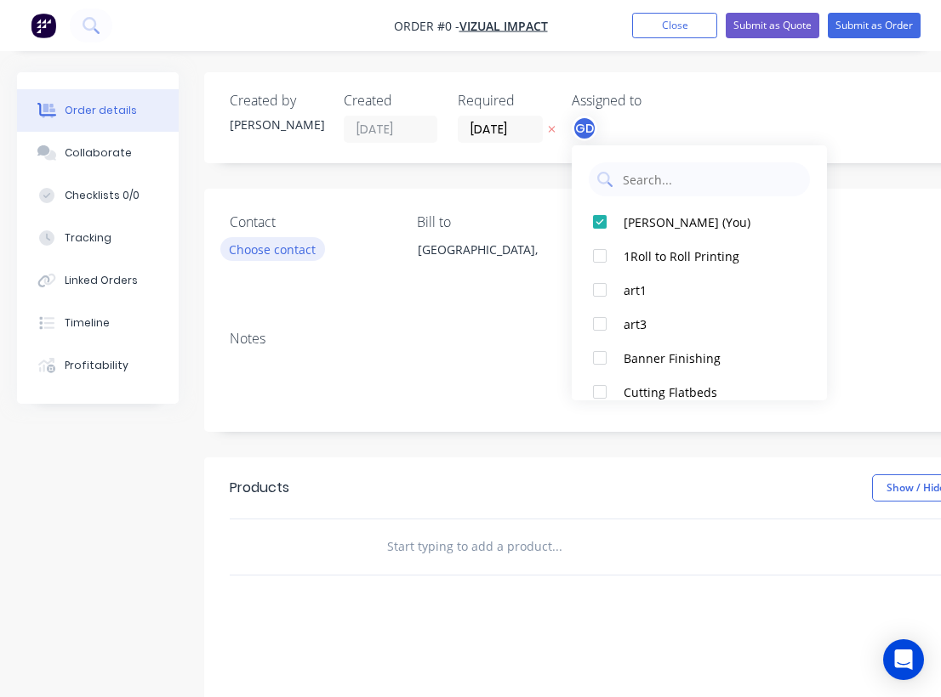
click at [257, 254] on div "Order details Collaborate Checklists 0/0 Tracking Linked Orders Timeline Profit…" at bounding box center [591, 540] width 1182 height 937
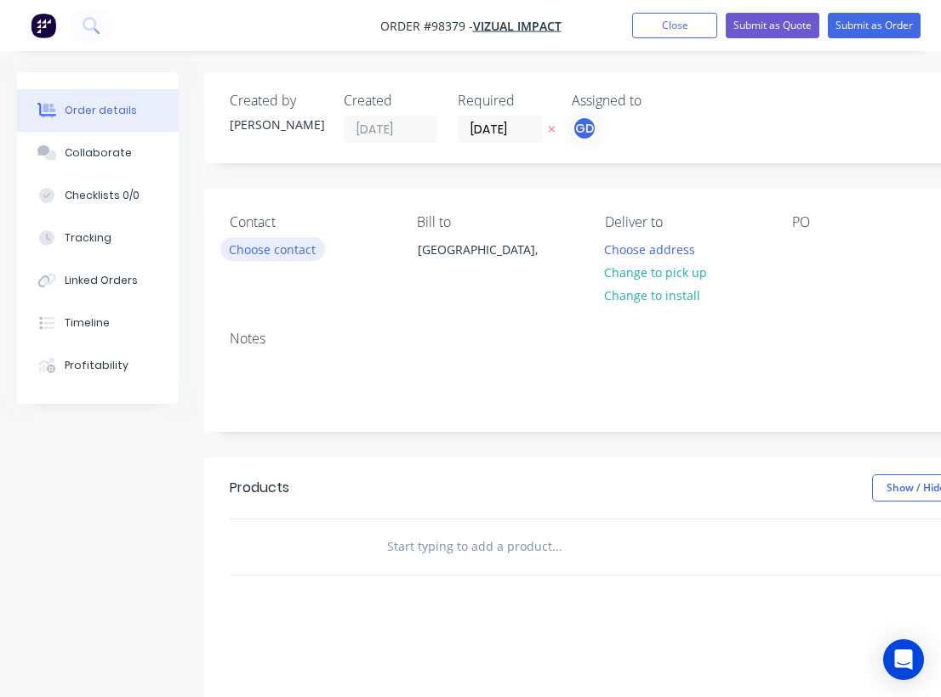
click at [257, 254] on button "Choose contact" at bounding box center [272, 248] width 105 height 23
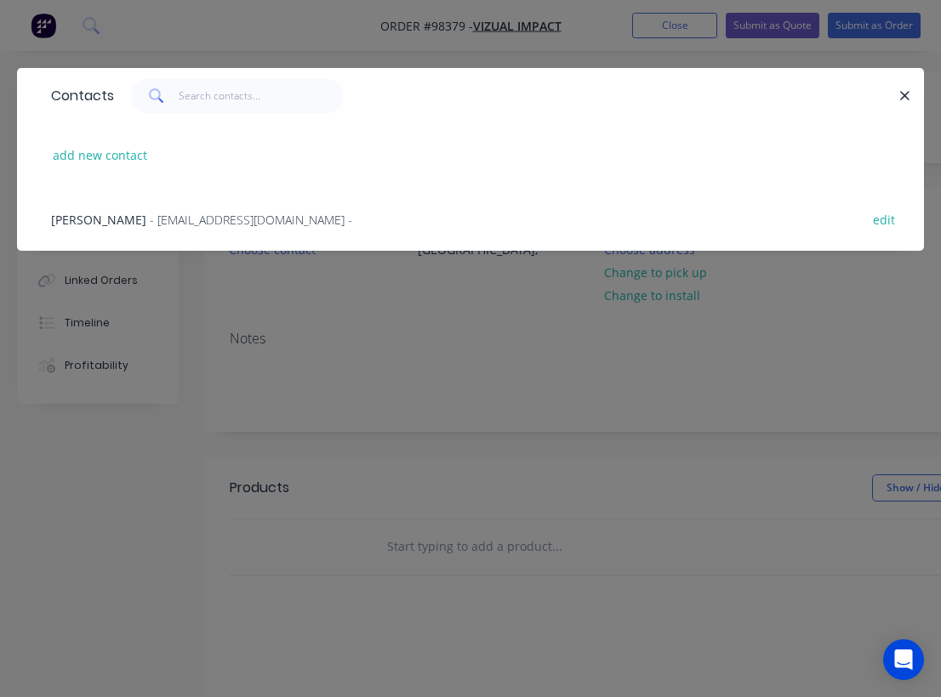
click at [127, 222] on span "Joshua Hedge" at bounding box center [98, 220] width 95 height 16
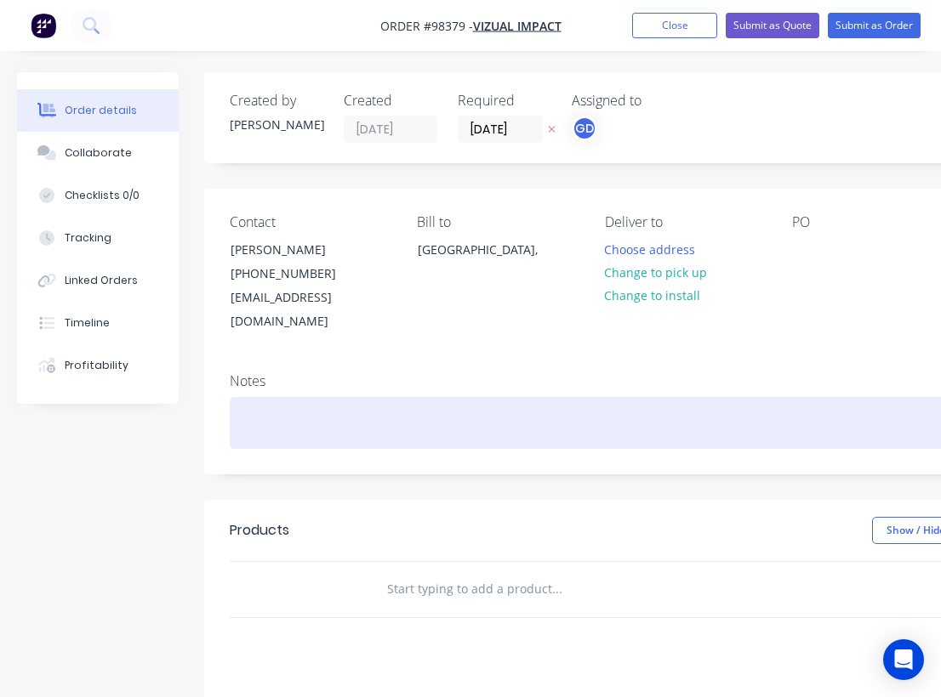
click at [286, 397] on div at bounding box center [685, 423] width 910 height 52
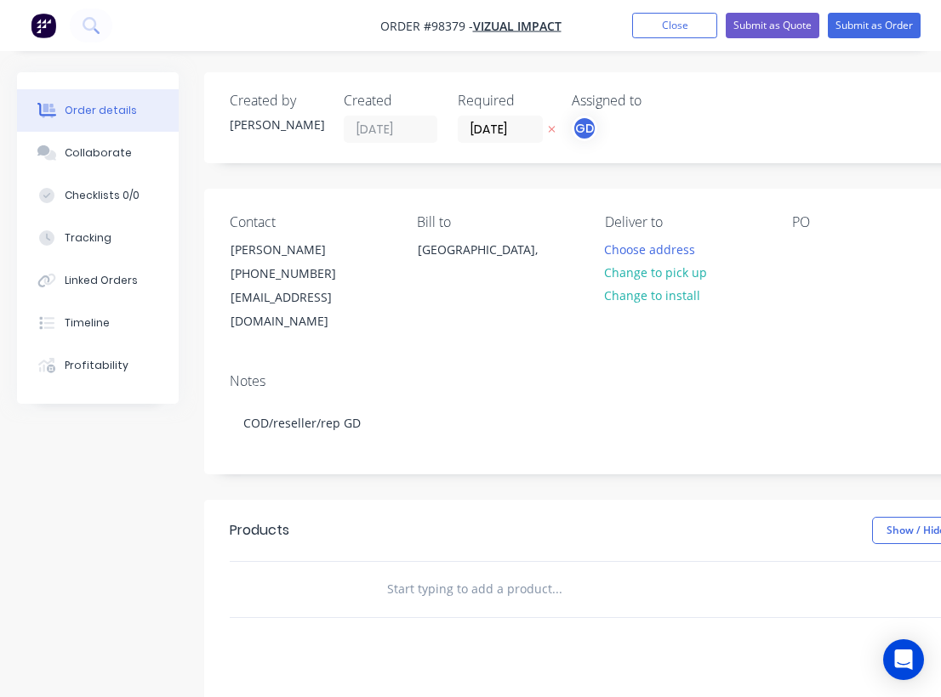
click at [519, 315] on div "Contact Joshua Hedge (08) 9524 6888 info@vizualimpact.com.au Bill to Australia,…" at bounding box center [684, 274] width 961 height 171
click at [640, 275] on button "Change to pick up" at bounding box center [655, 272] width 121 height 23
click at [795, 247] on div at bounding box center [805, 249] width 27 height 25
click at [728, 321] on div "Contact Joshua Hedge (08) 9524 6888 info@vizualimpact.com.au Bill to Australia,…" at bounding box center [684, 274] width 961 height 171
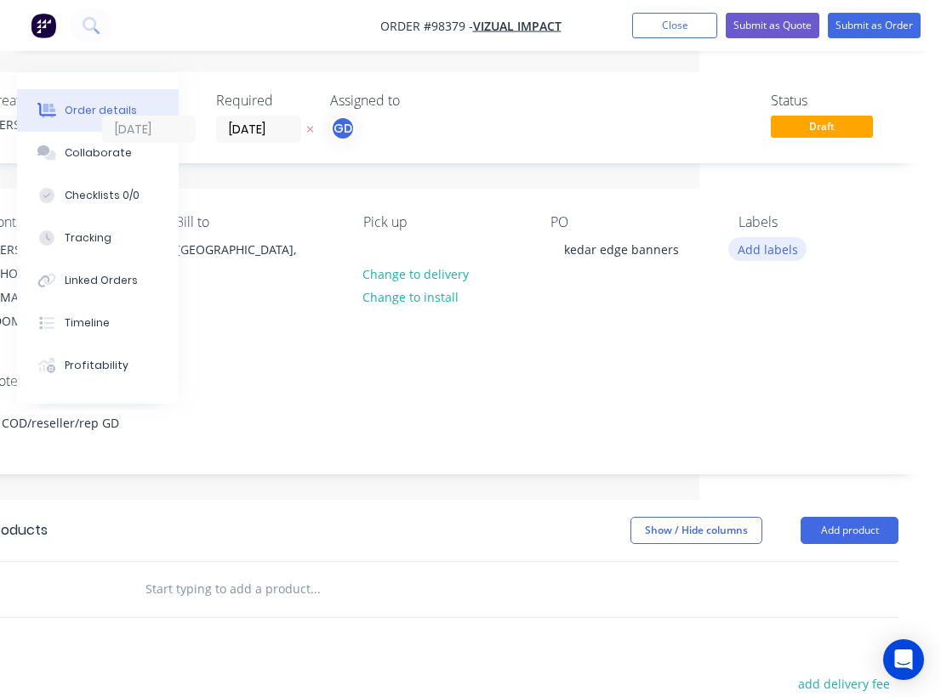
scroll to position [0, 242]
click at [752, 254] on button "Add labels" at bounding box center [767, 248] width 78 height 23
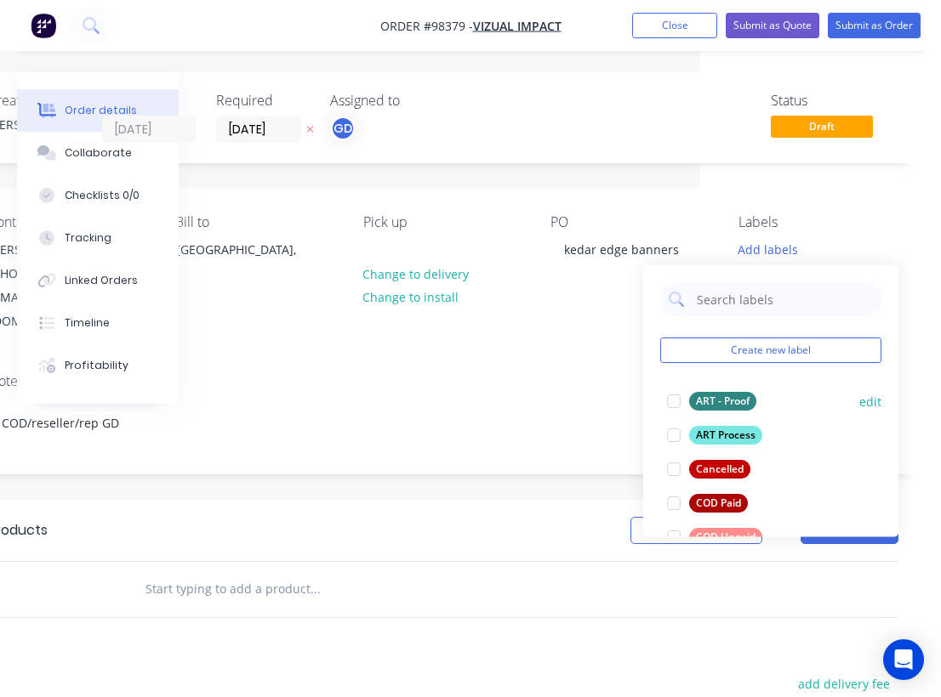
click at [725, 398] on div "ART - Proof" at bounding box center [722, 401] width 67 height 19
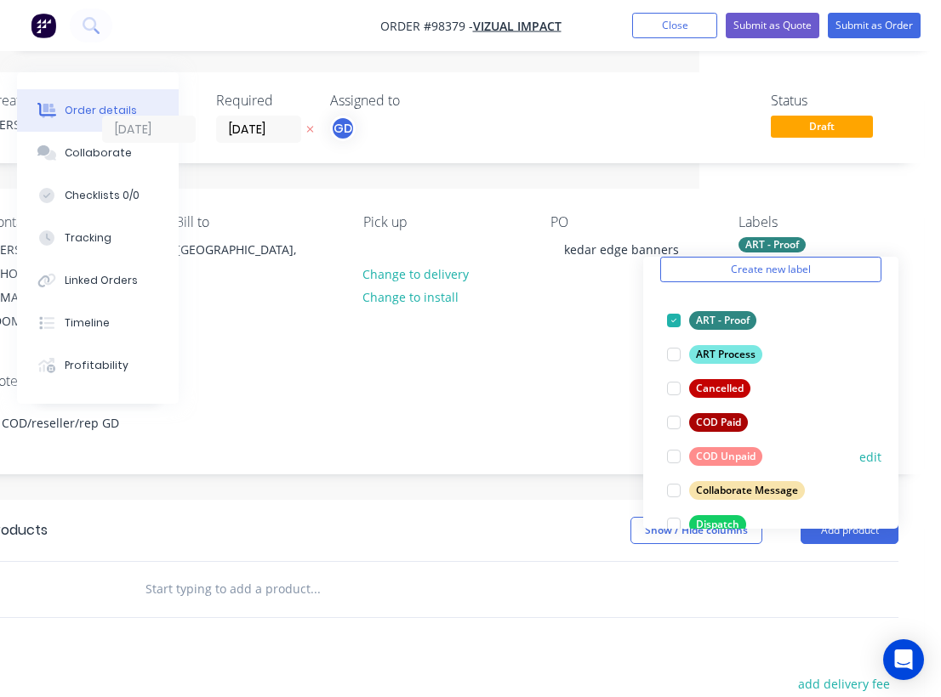
click at [744, 449] on div "COD Unpaid" at bounding box center [725, 456] width 73 height 19
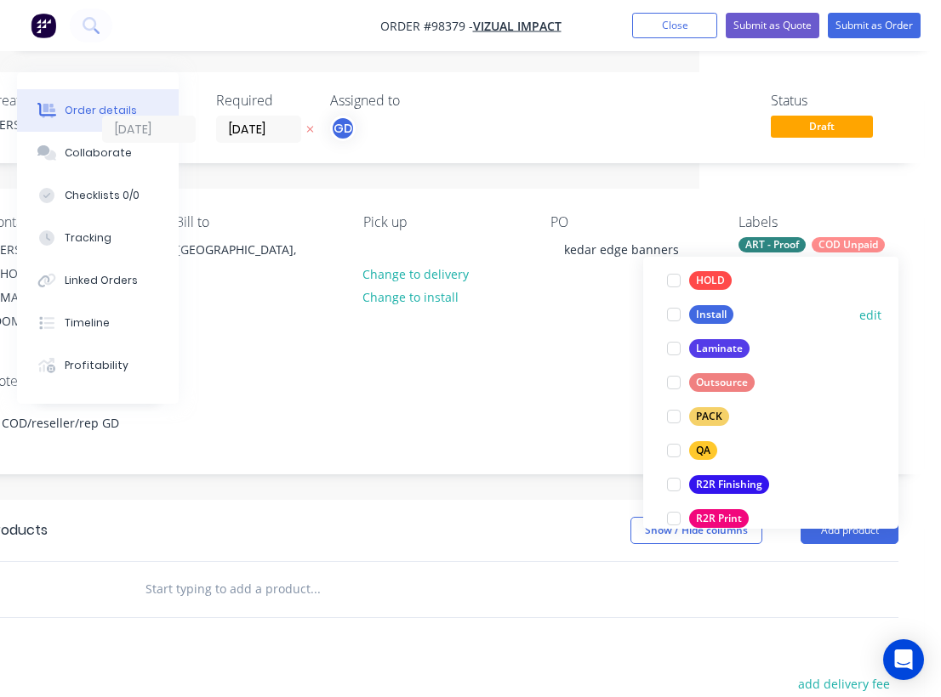
scroll to position [526, 0]
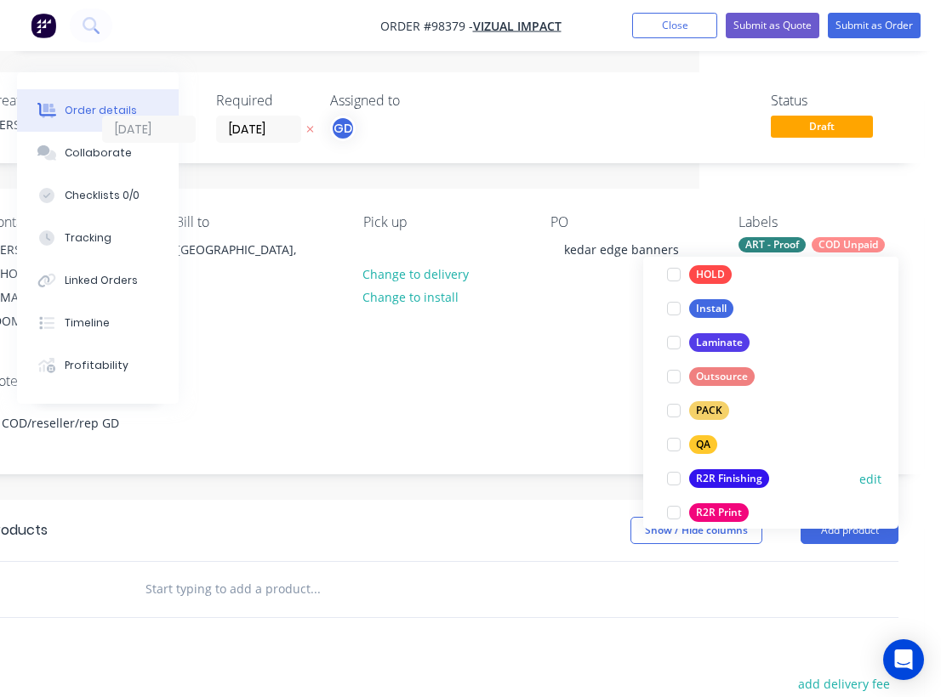
click at [739, 469] on div "R2R Finishing" at bounding box center [729, 478] width 80 height 19
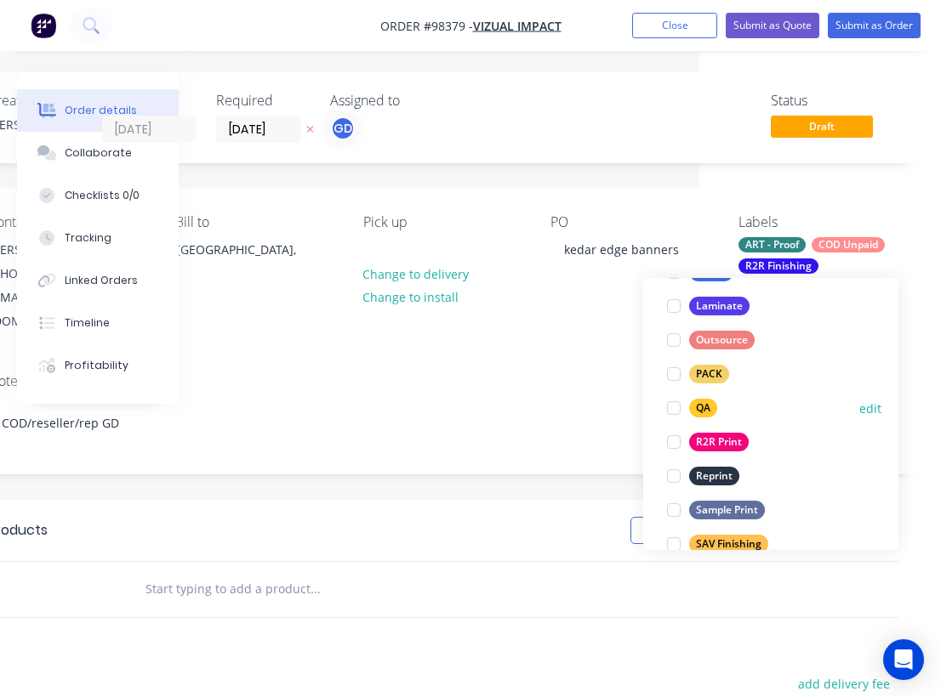
scroll to position [619, 0]
click at [732, 443] on div "R2R Print" at bounding box center [719, 441] width 60 height 19
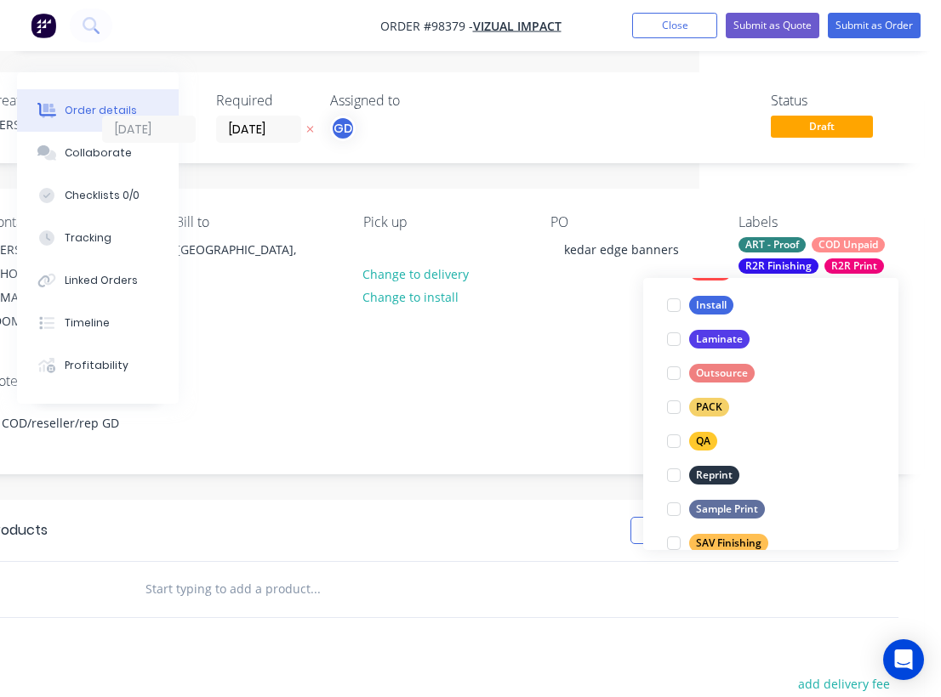
click at [491, 370] on div "Notes COD/reseller/rep GD" at bounding box center [443, 417] width 961 height 114
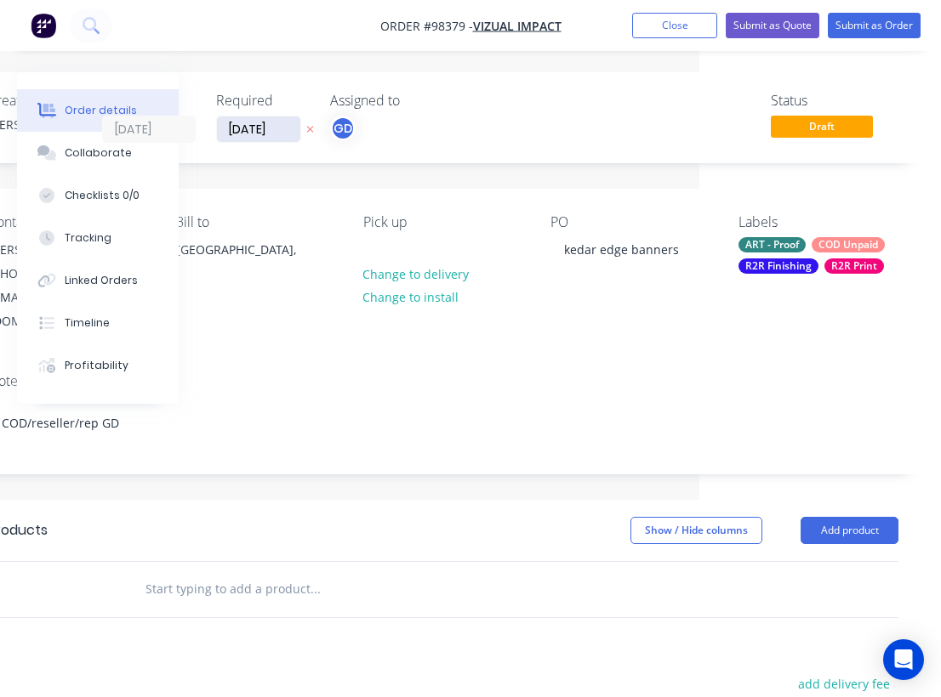
click at [259, 123] on input "27/08/25" at bounding box center [258, 130] width 83 height 26
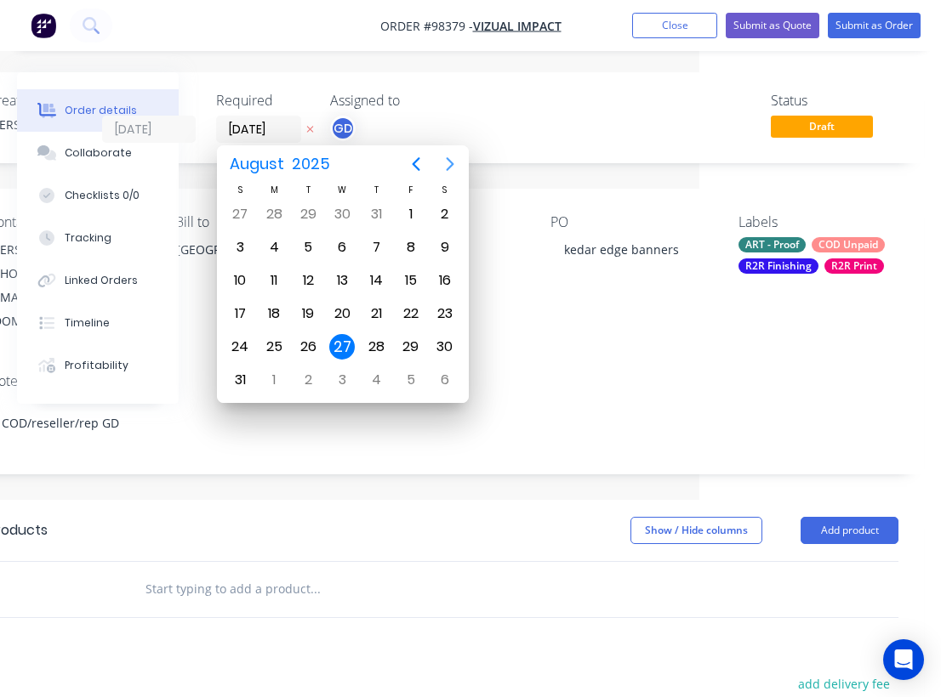
click at [452, 165] on icon "Next page" at bounding box center [450, 164] width 8 height 14
click at [271, 210] on div "1" at bounding box center [274, 215] width 26 height 26
type input "01/09/25"
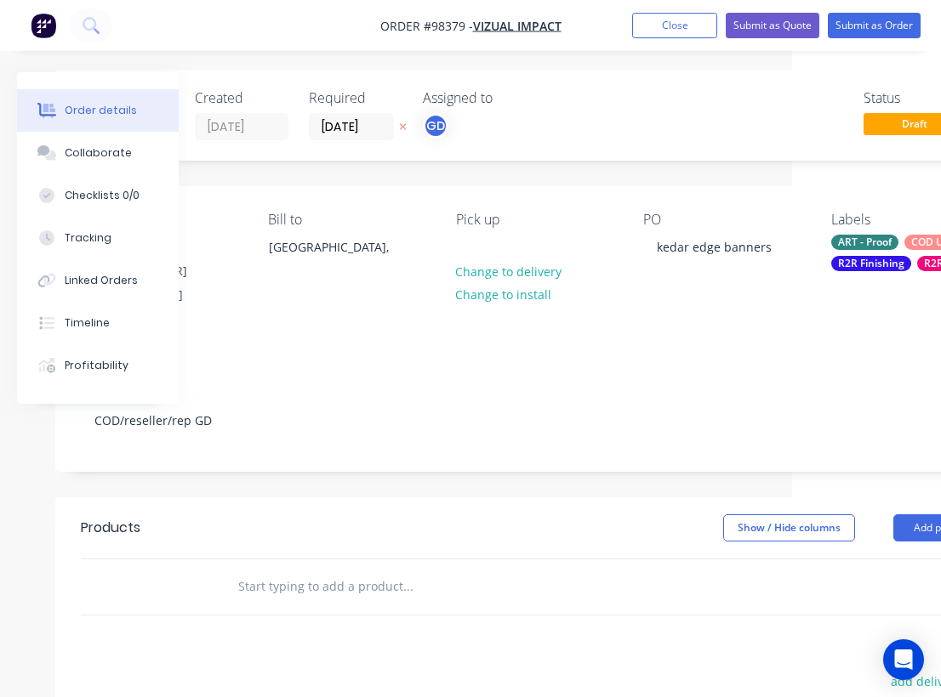
scroll to position [2, 139]
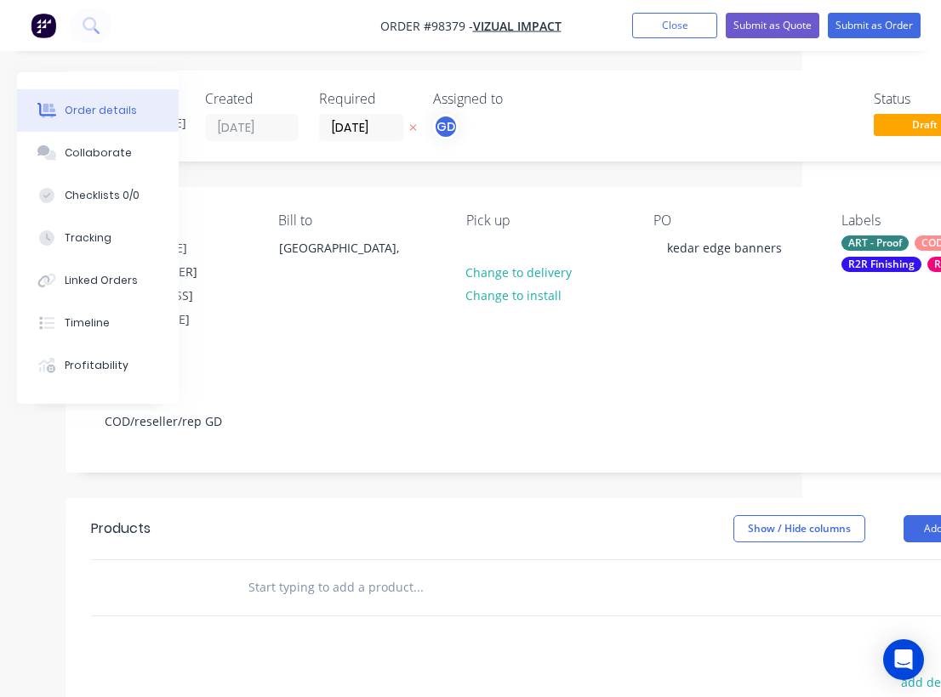
click at [325, 571] on input "text" at bounding box center [417, 588] width 340 height 34
paste input "Standard 450gsm banner, kedar edge finish. Sizing include kedar edge. Side A: @…"
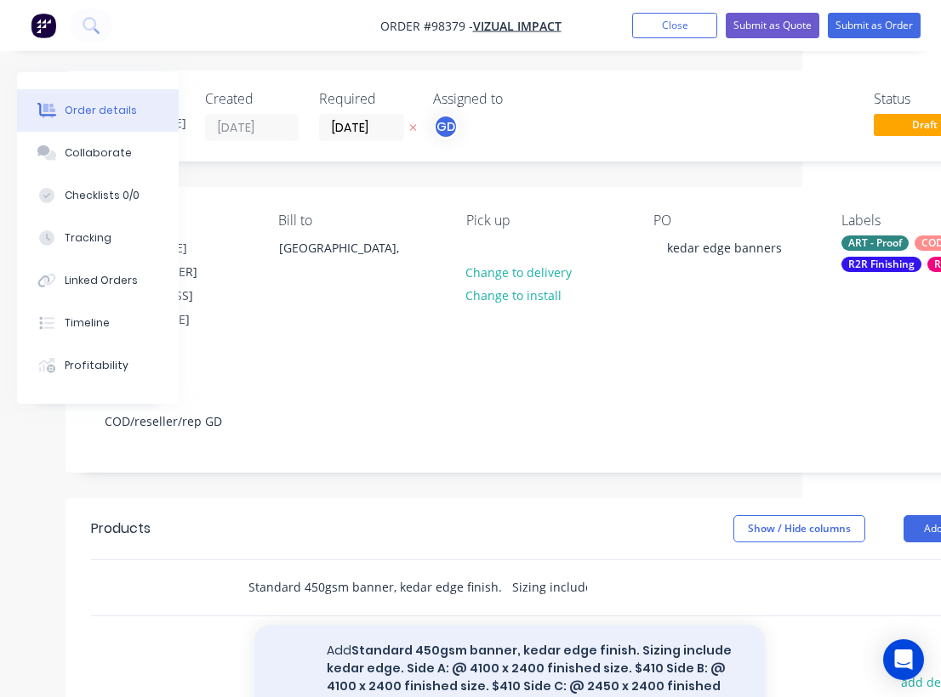
type input "Standard 450gsm banner, kedar edge finish. Sizing include kedar edge. Side A: @…"
click at [480, 645] on button "Add Standard 450gsm banner, kedar edge finish. Sizing include kedar edge. Side …" at bounding box center [509, 677] width 510 height 105
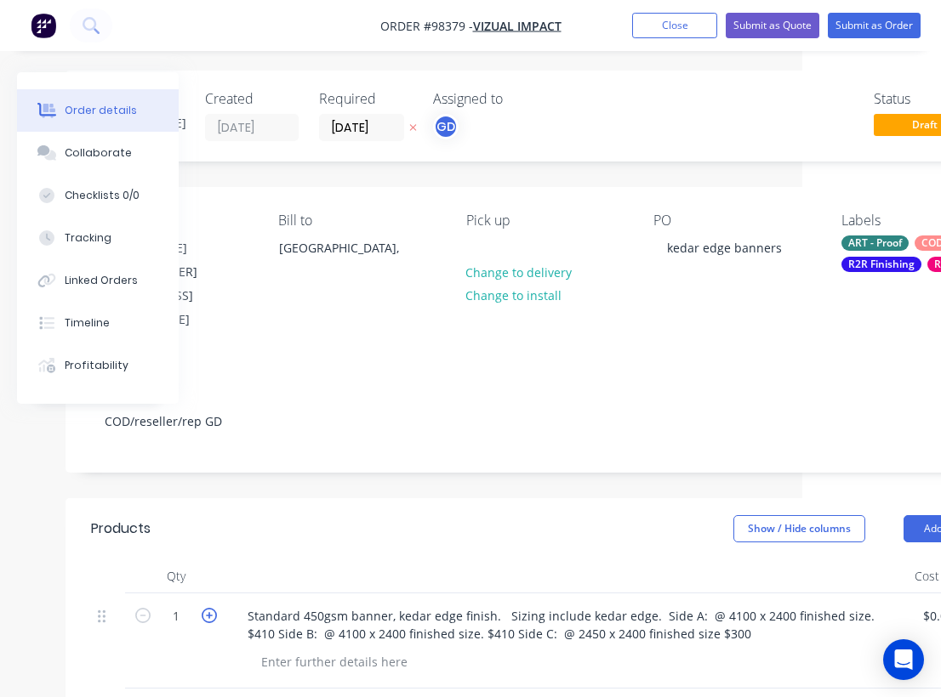
click at [206, 608] on icon "button" at bounding box center [209, 615] width 15 height 15
type input "3"
click at [328, 560] on div at bounding box center [567, 577] width 680 height 34
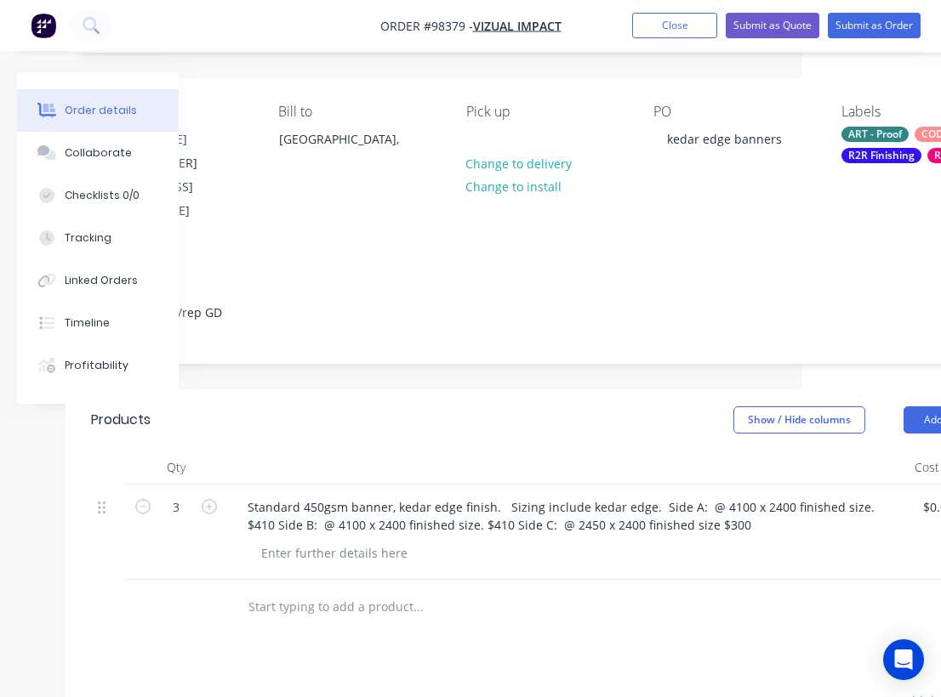
scroll to position [112, 139]
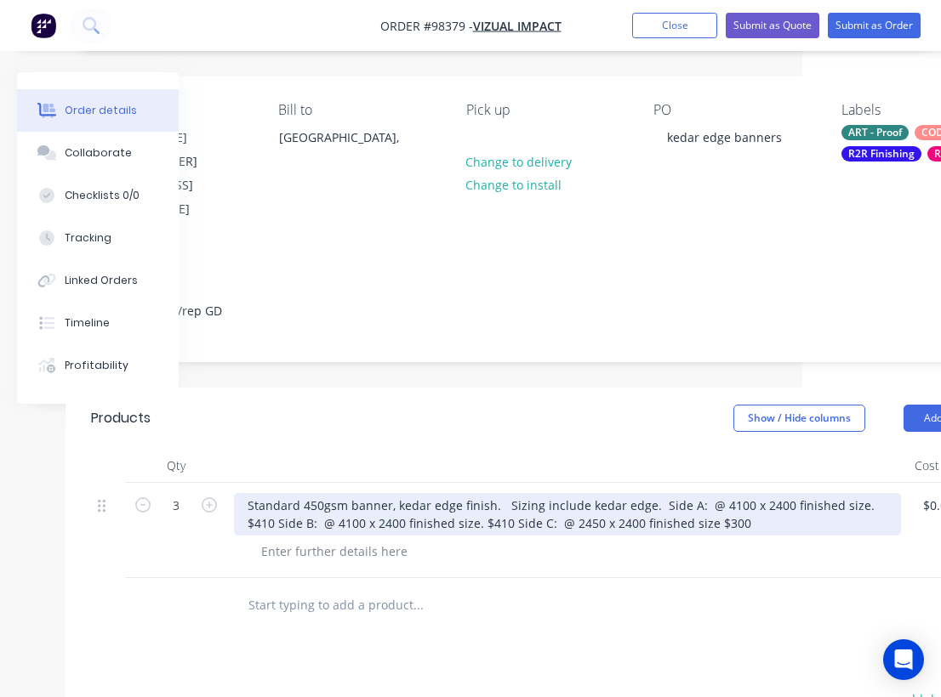
click at [651, 493] on div "Standard 450gsm banner, kedar edge finish. Sizing include kedar edge. Side A: @…" at bounding box center [567, 514] width 667 height 43
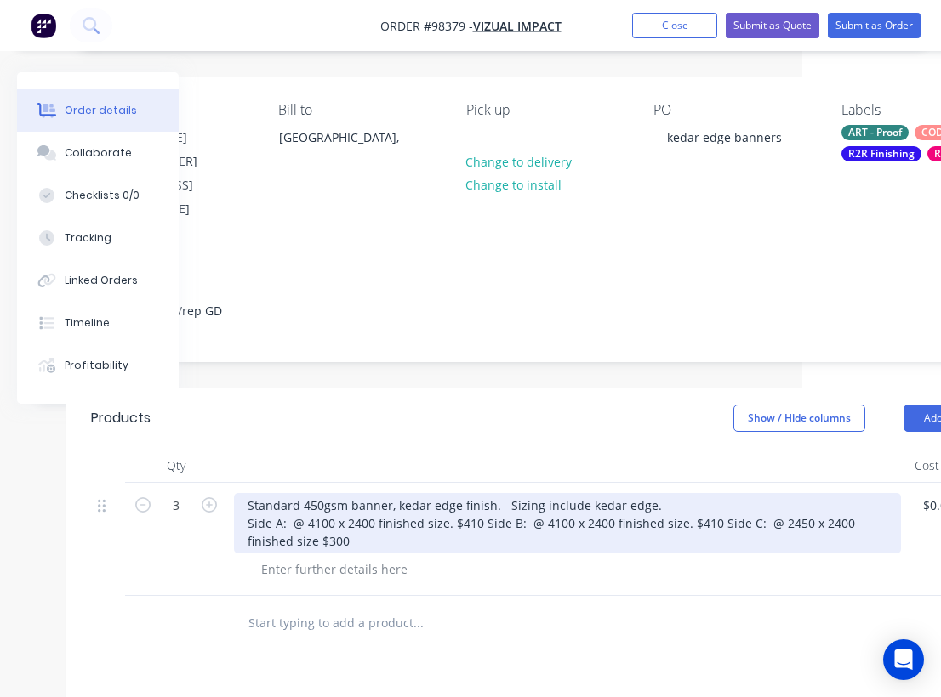
click at [504, 498] on div "Standard 450gsm banner, kedar edge finish. Sizing include kedar edge. Side A: @…" at bounding box center [567, 523] width 667 height 60
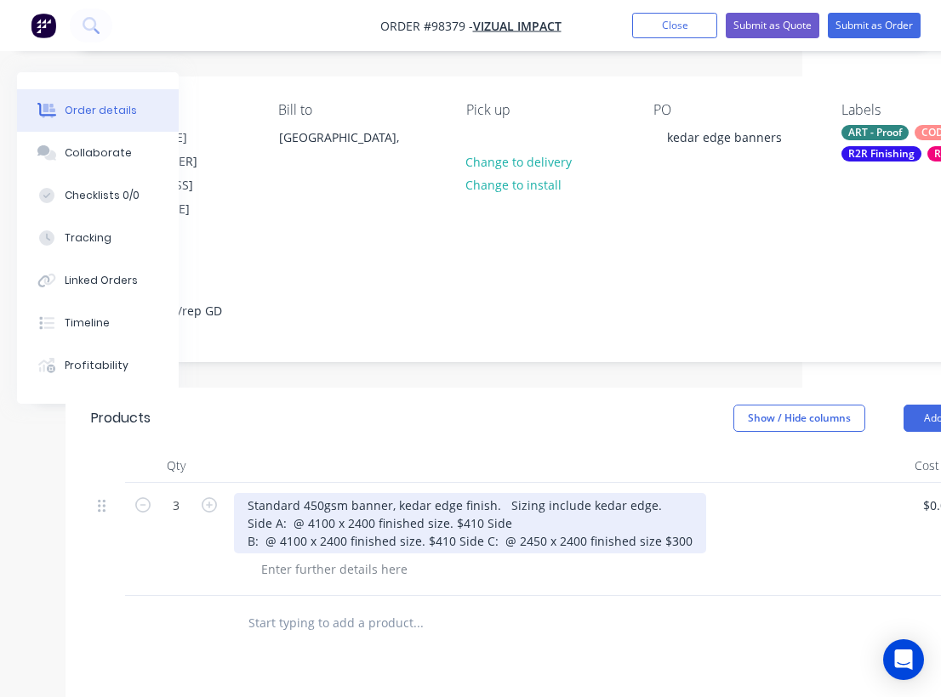
click at [480, 517] on div "Standard 450gsm banner, kedar edge finish. Sizing include kedar edge. Side A: @…" at bounding box center [470, 523] width 472 height 60
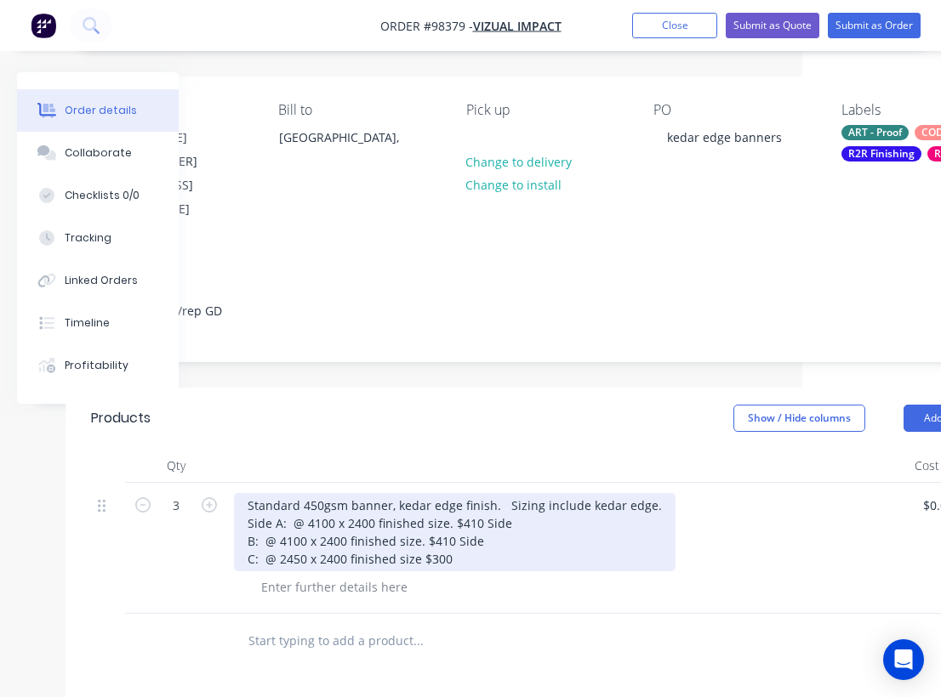
click at [486, 520] on div "Standard 450gsm banner, kedar edge finish. Sizing include kedar edge. Side A: @…" at bounding box center [454, 532] width 441 height 78
click at [506, 502] on div "Standard 450gsm banner, kedar edge finish. Sizing include kedar edge. Side A: @…" at bounding box center [454, 532] width 441 height 78
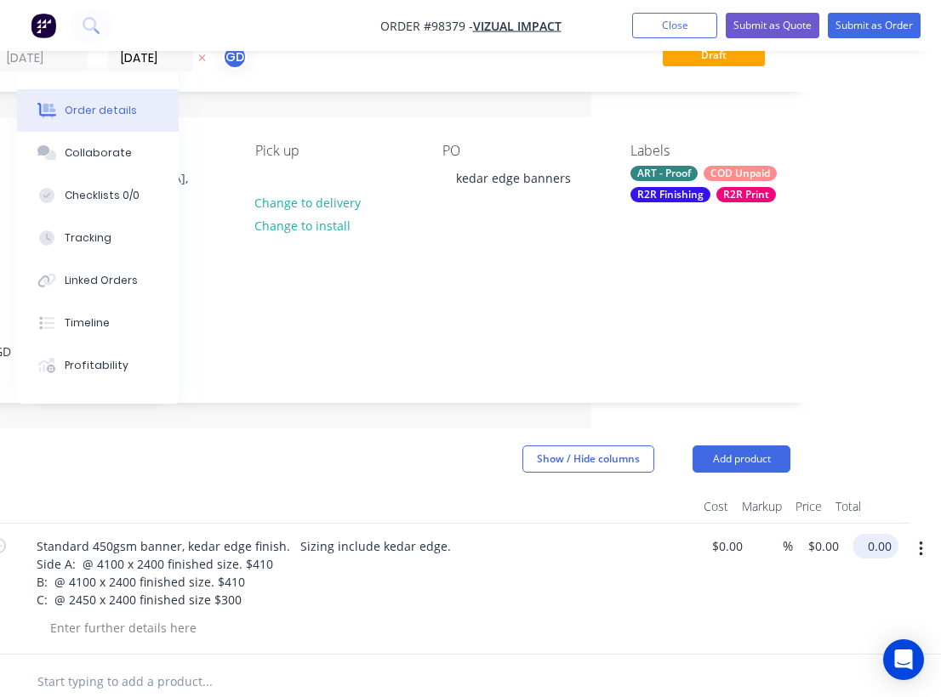
click at [882, 534] on input "0.00" at bounding box center [878, 546] width 39 height 25
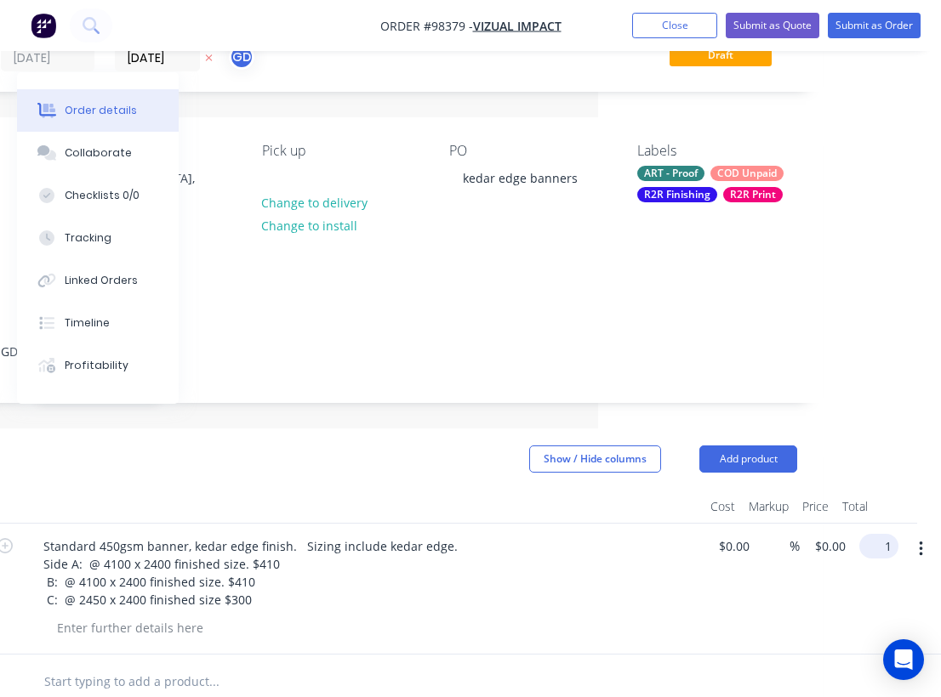
scroll to position [71, 330]
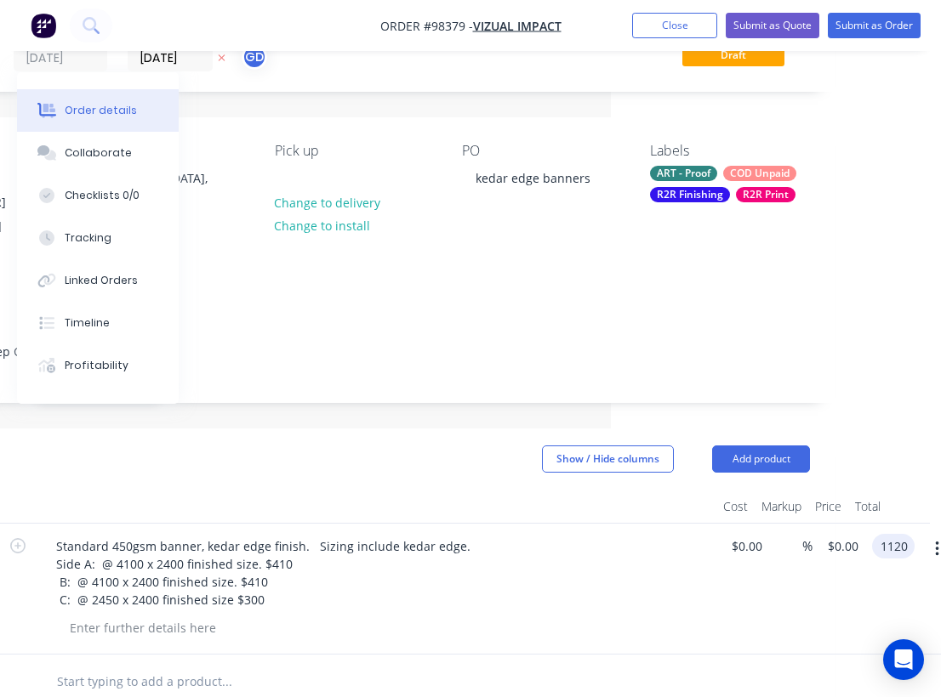
type input "1120"
type input "$373.3333"
type input "$1,120.00"
click at [580, 571] on div "Standard 450gsm banner, kedar edge finish. Sizing include kedar edge. Side A: @…" at bounding box center [376, 573] width 667 height 78
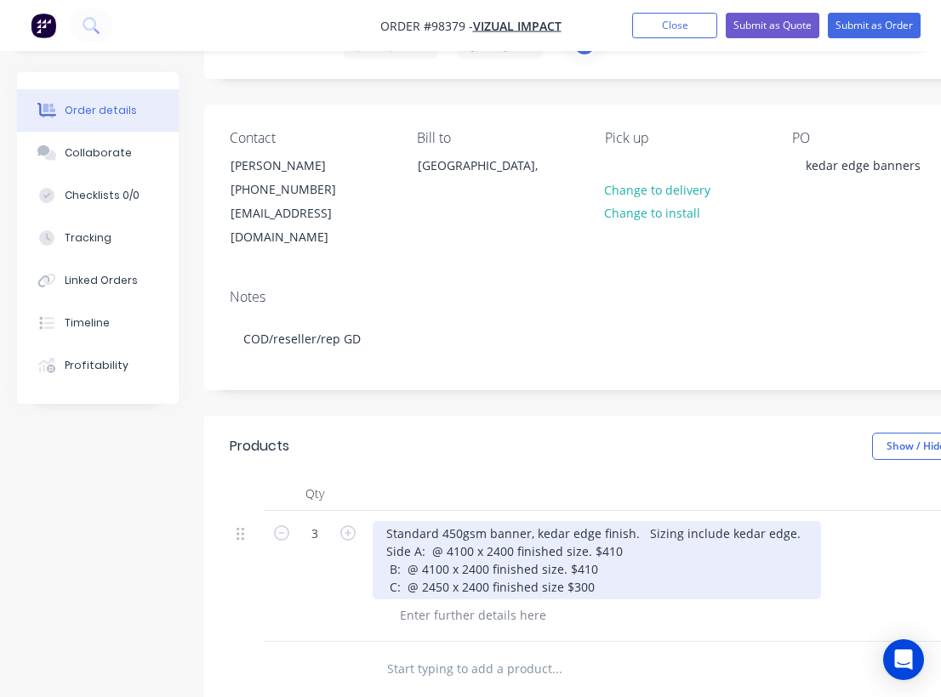
scroll to position [0, 0]
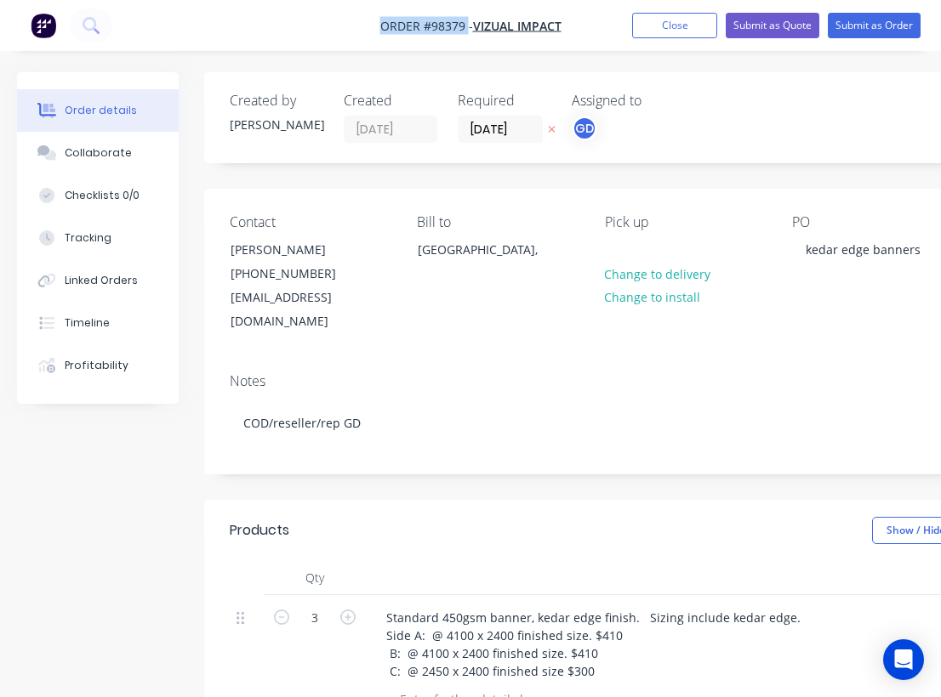
drag, startPoint x: 369, startPoint y: 22, endPoint x: 465, endPoint y: 28, distance: 96.3
click at [465, 28] on nav "Order #98379 - Vizual Impact Add product Close Submit as Quote Submit as Order" at bounding box center [470, 25] width 941 height 51
copy span "Order #98379"
click at [664, 30] on button "Close" at bounding box center [674, 26] width 85 height 26
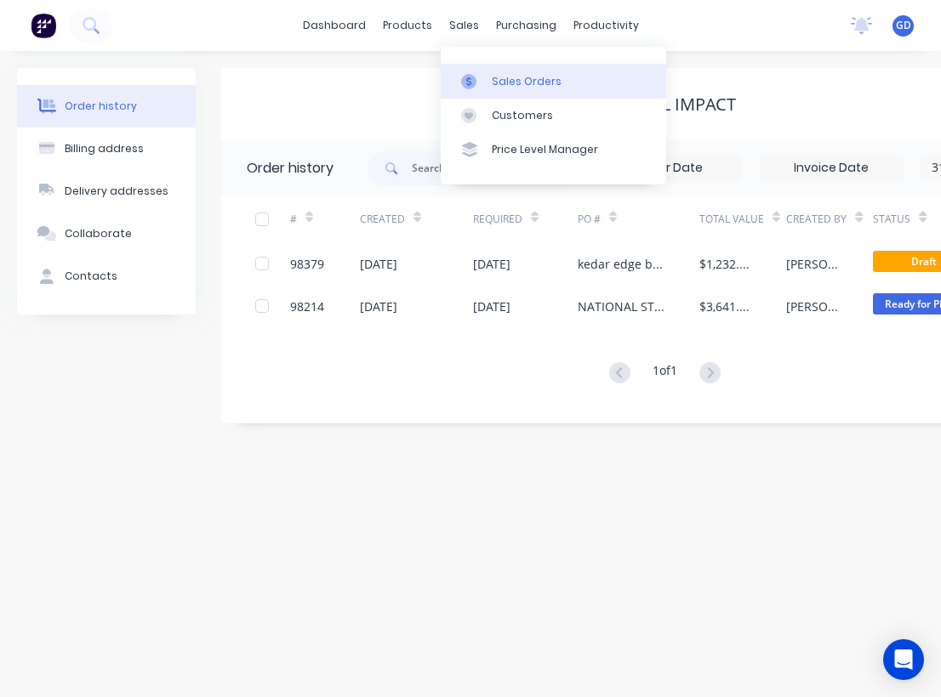
click at [503, 76] on div "Sales Orders" at bounding box center [527, 81] width 70 height 15
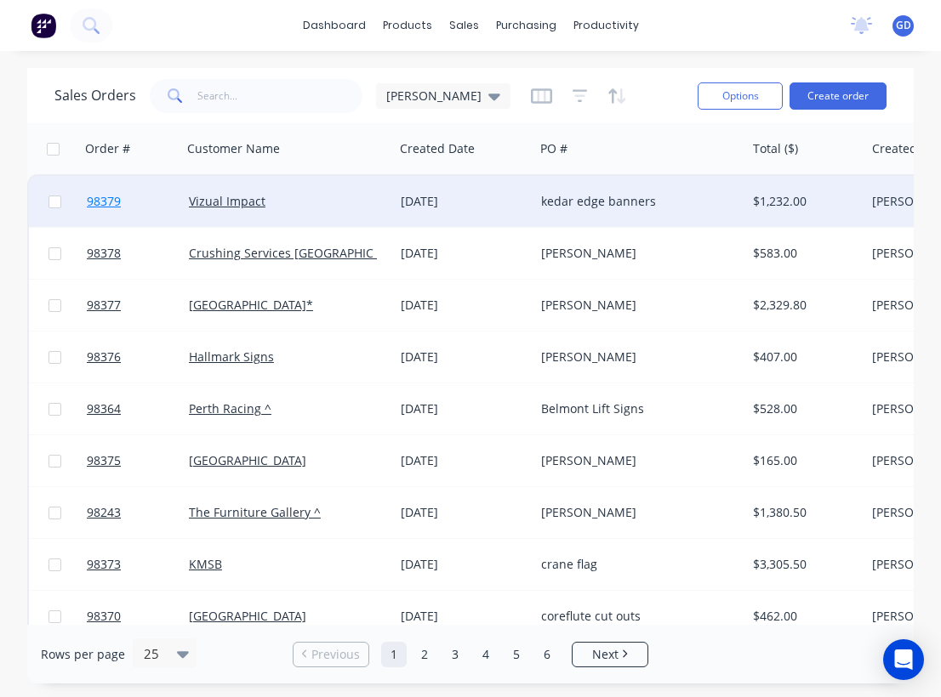
click at [120, 202] on span "98379" at bounding box center [104, 201] width 34 height 17
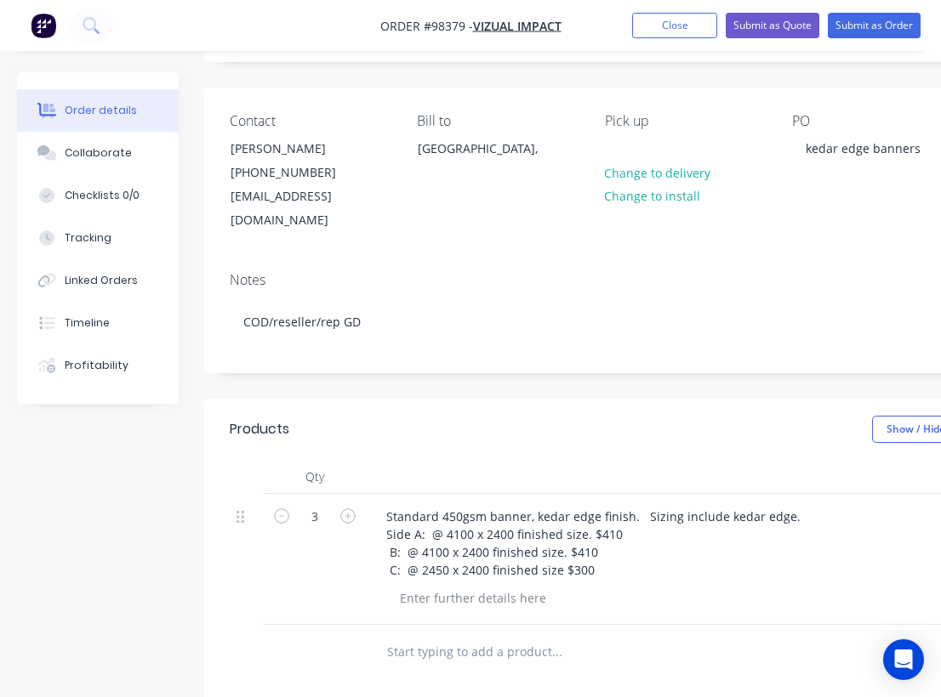
scroll to position [104, 0]
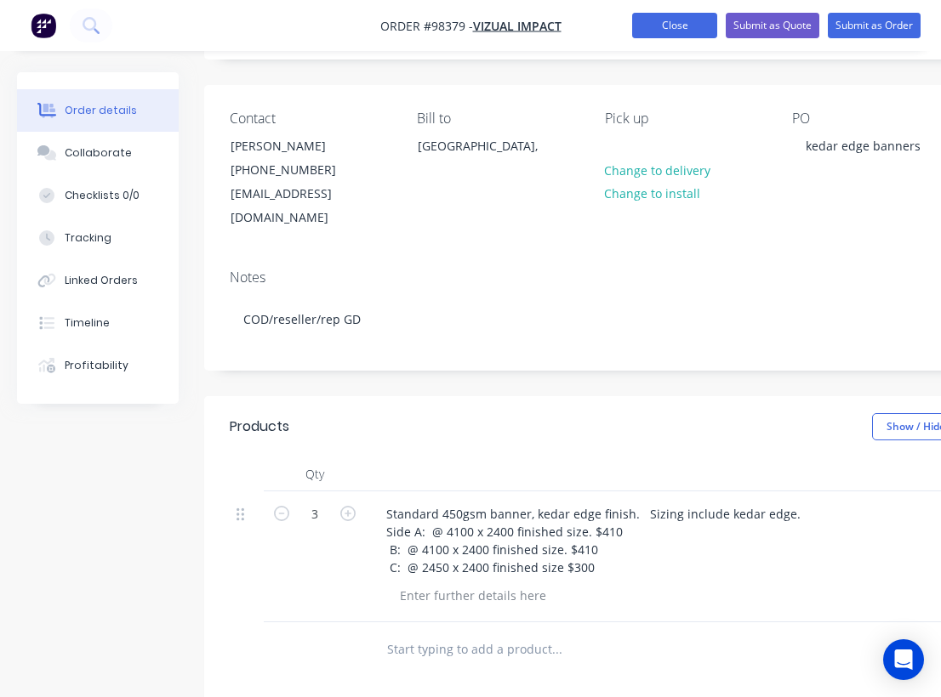
click at [666, 27] on button "Close" at bounding box center [674, 26] width 85 height 26
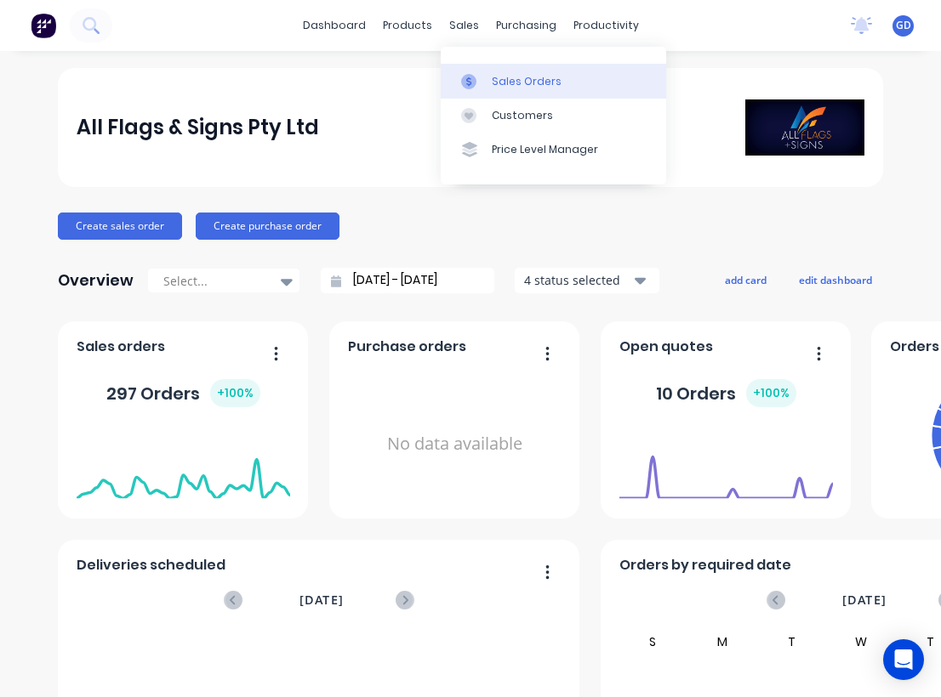
click at [499, 81] on div "Sales Orders" at bounding box center [527, 81] width 70 height 15
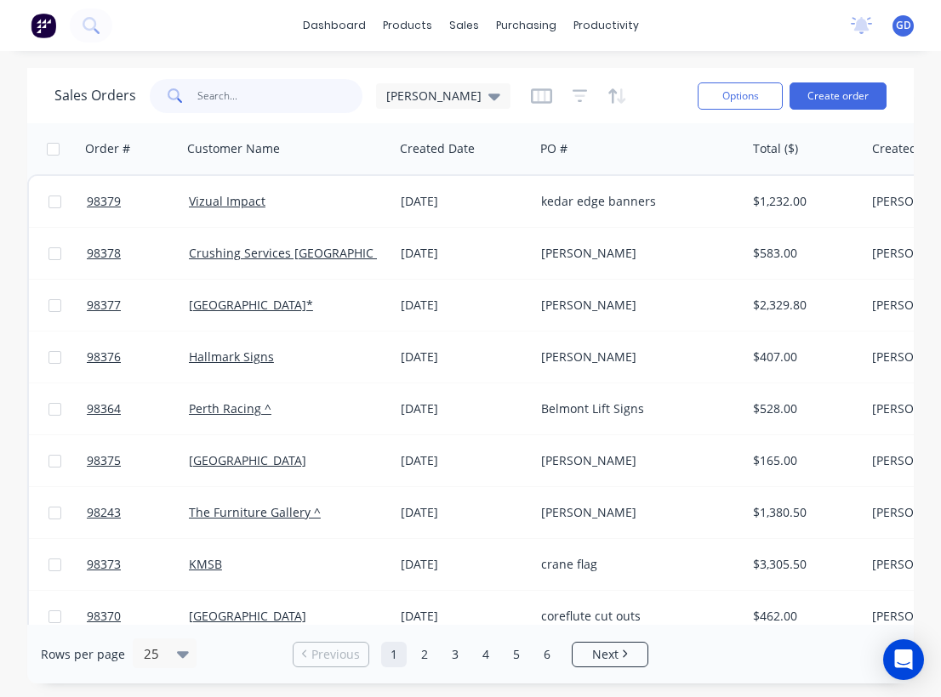
click at [208, 99] on input "text" at bounding box center [280, 96] width 166 height 34
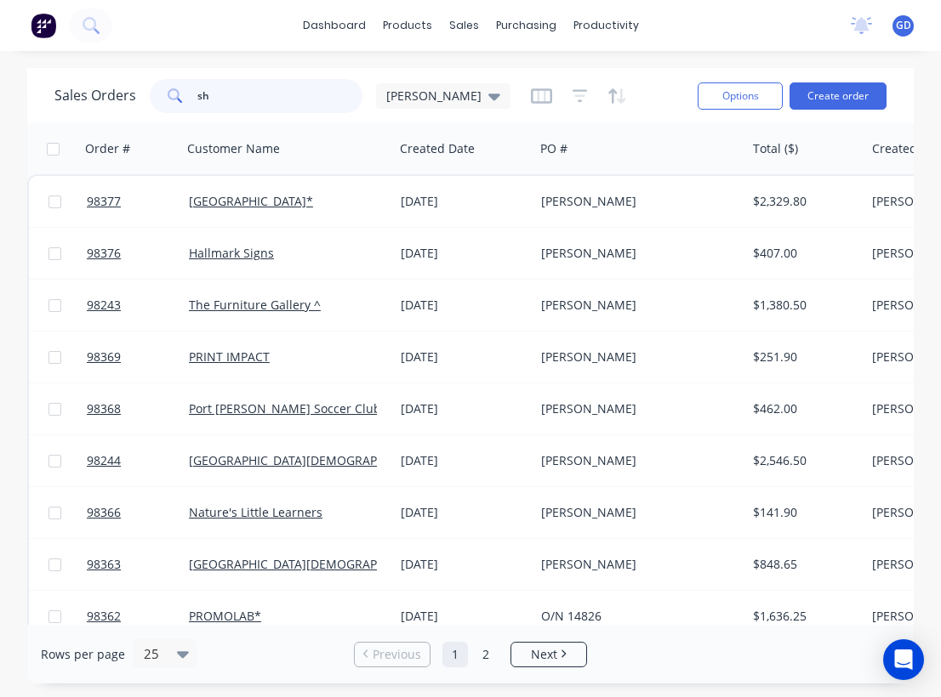
type input "s"
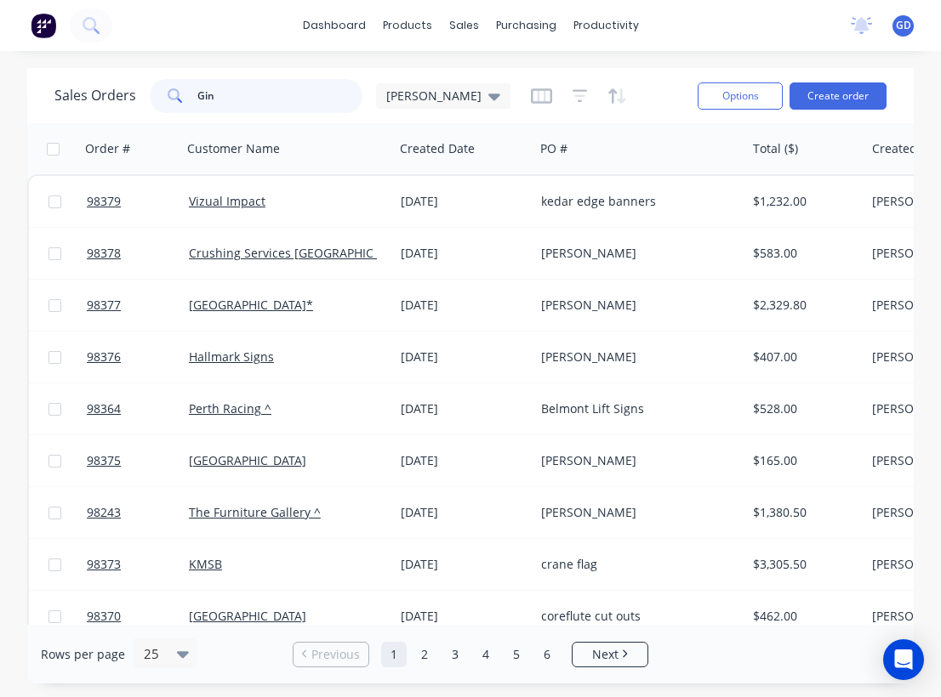
type input "[PERSON_NAME]"
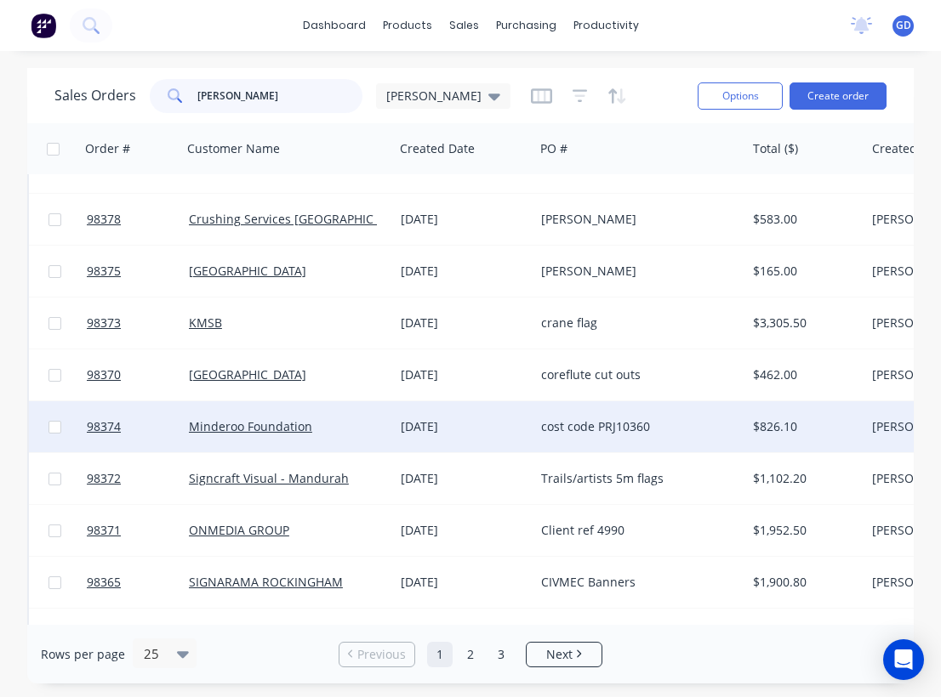
scroll to position [34, 0]
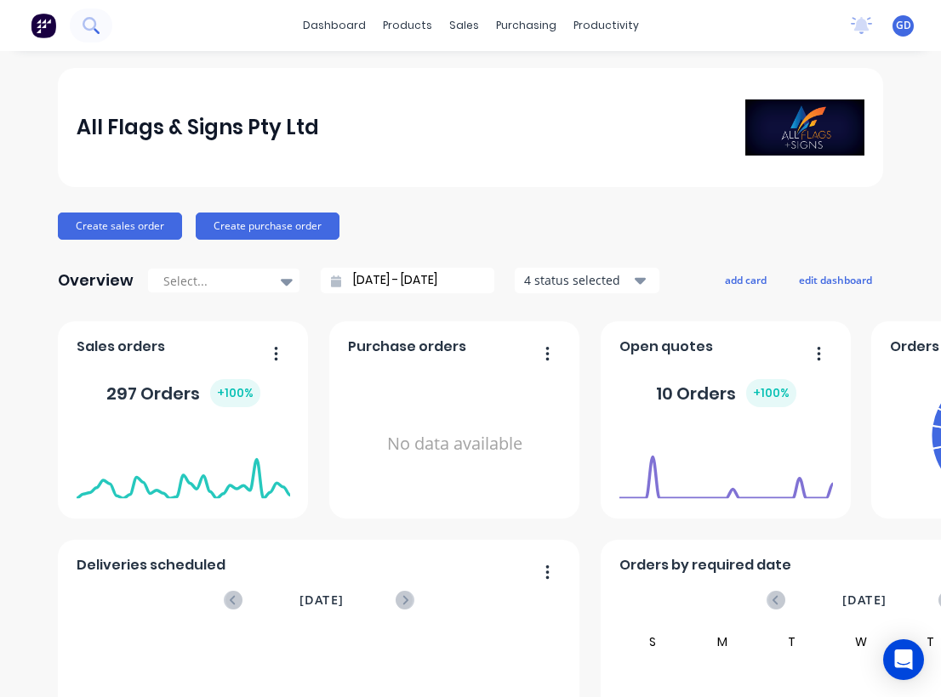
click at [87, 28] on icon at bounding box center [89, 24] width 14 height 14
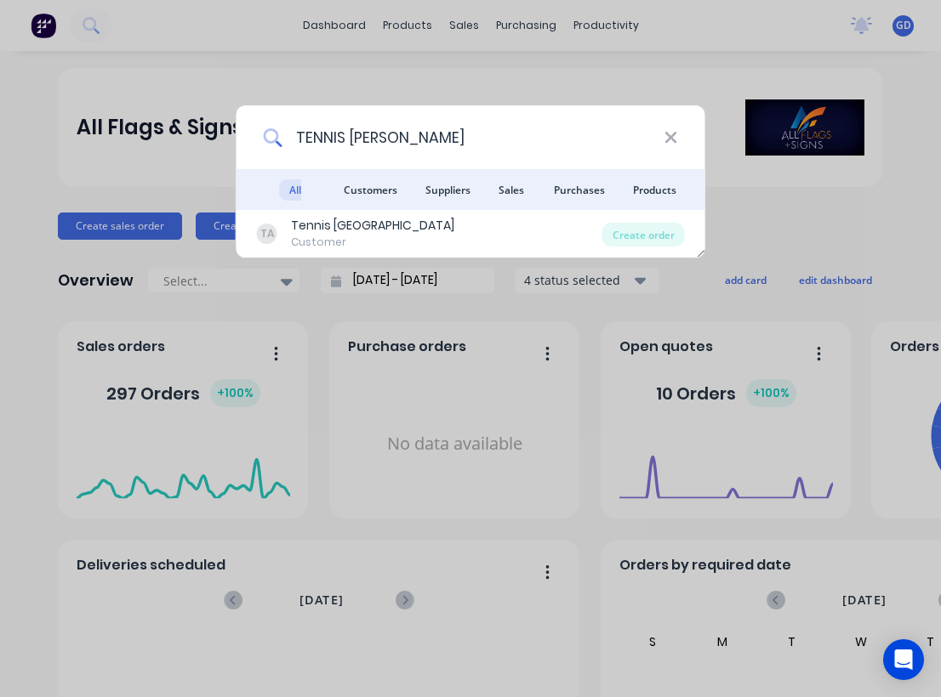
type input "TENNIS WEST"
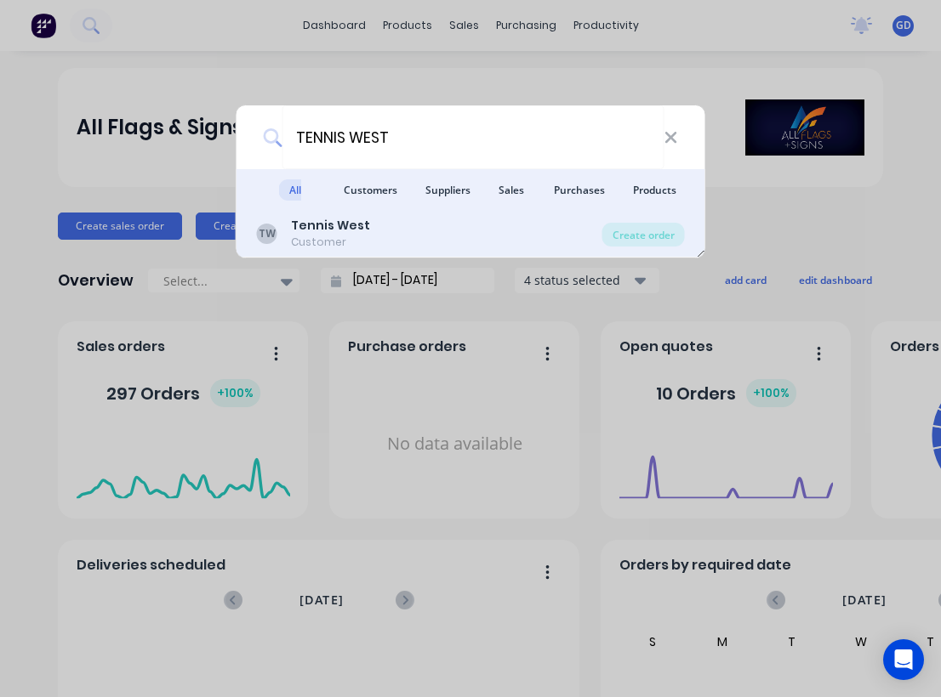
click at [332, 229] on b "Tennis West" at bounding box center [330, 225] width 79 height 17
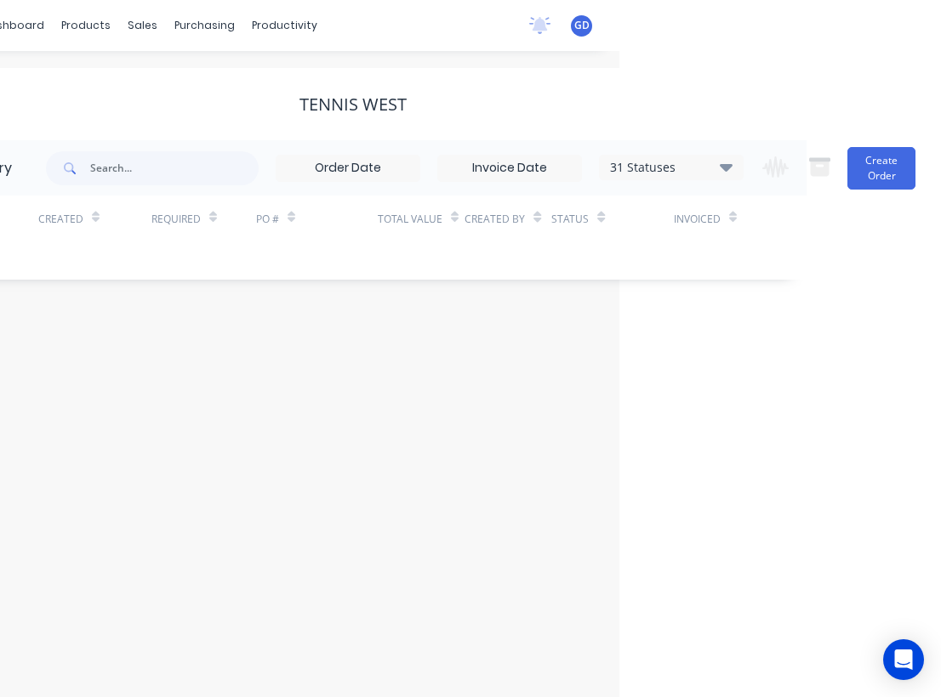
scroll to position [0, 321]
click at [721, 170] on icon at bounding box center [725, 166] width 13 height 20
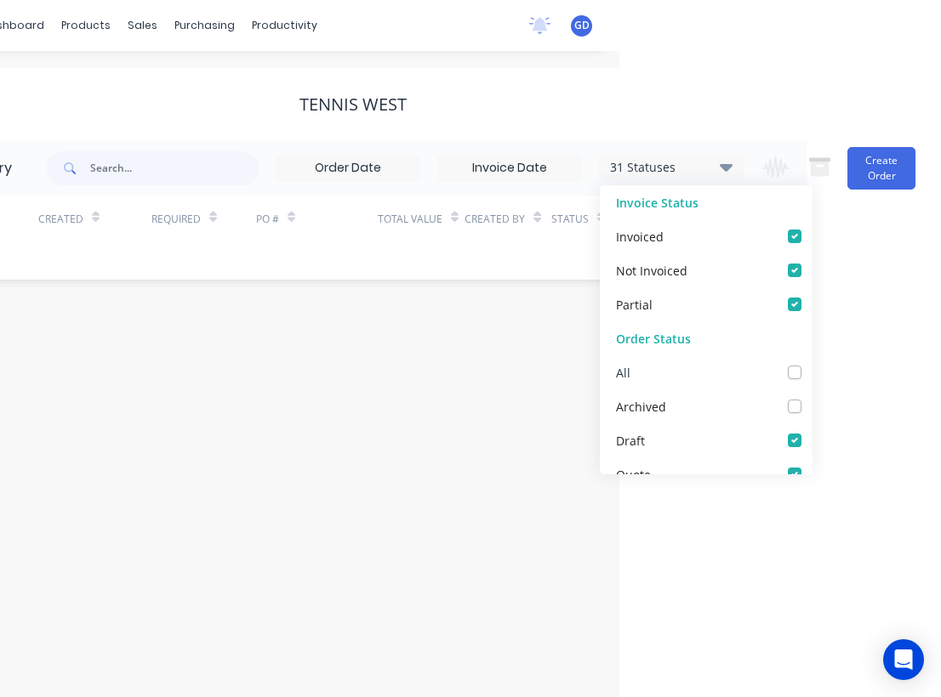
click at [811, 363] on label at bounding box center [811, 363] width 0 height 0
click at [811, 377] on input "checkbox" at bounding box center [818, 371] width 14 height 16
checkbox input "true"
click at [212, 266] on div "Order history 32 Statuses Invoice Status Invoiced Not Invoiced Partial Order St…" at bounding box center [353, 209] width 907 height 139
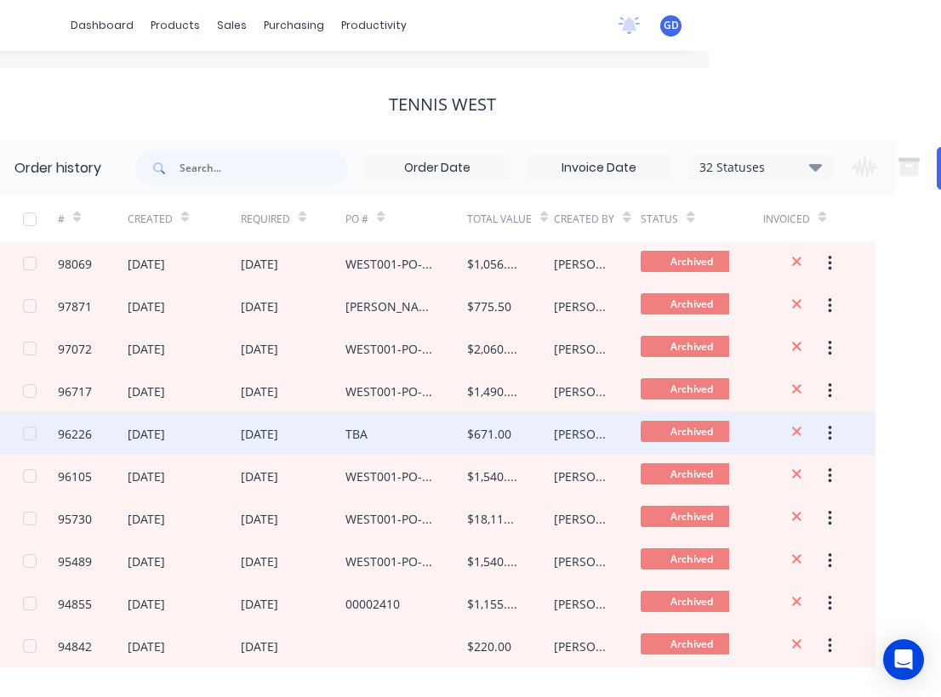
scroll to position [0, 228]
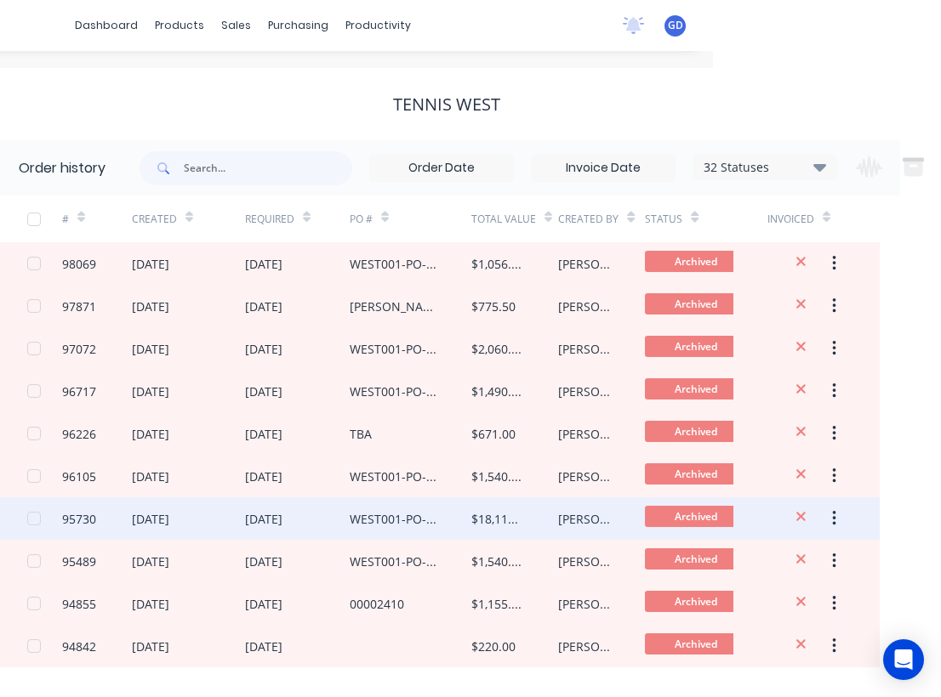
click at [87, 521] on div "95730" at bounding box center [79, 519] width 34 height 18
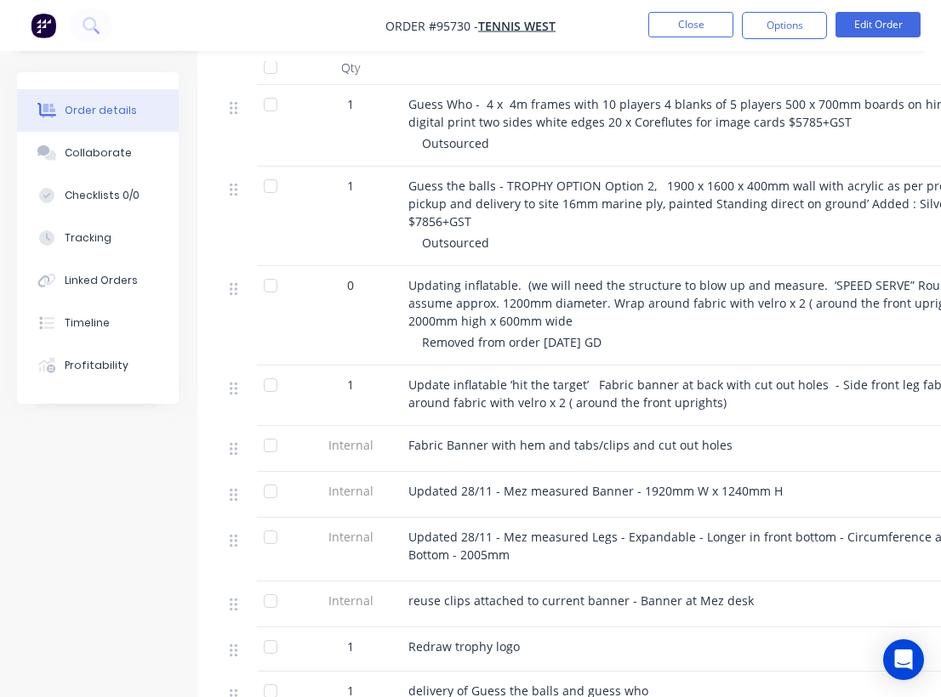
scroll to position [0, 7]
